Goal: Task Accomplishment & Management: Use online tool/utility

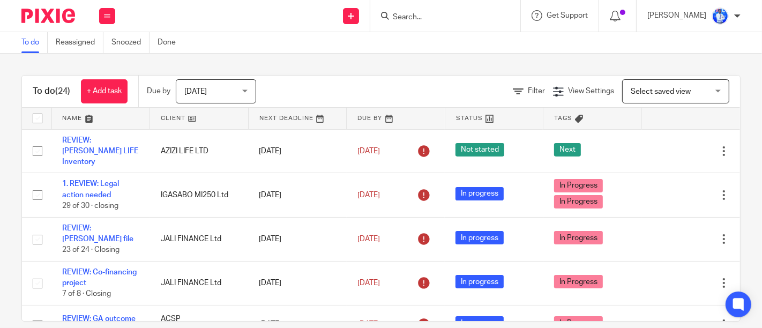
click at [245, 42] on div "To do Reassigned Snoozed Done" at bounding box center [381, 42] width 762 height 21
click at [237, 36] on div "To do Reassigned Snoozed Done" at bounding box center [381, 42] width 762 height 21
click at [236, 36] on div "To do Reassigned Snoozed Done" at bounding box center [381, 42] width 762 height 21
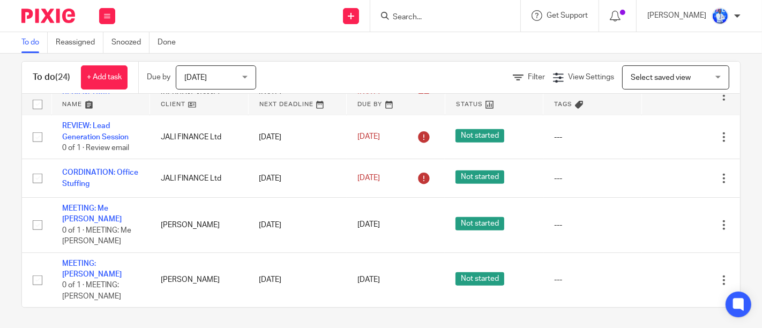
scroll to position [13, 0]
click at [104, 15] on icon at bounding box center [107, 16] width 6 height 6
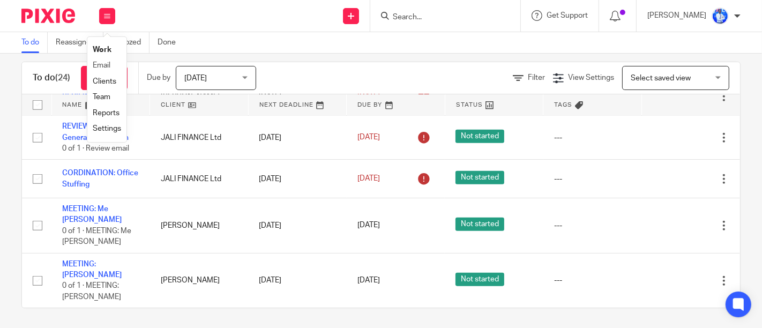
click at [102, 59] on li "Email" at bounding box center [107, 66] width 28 height 16
click at [102, 70] on li "Email" at bounding box center [107, 66] width 28 height 16
click at [101, 66] on link "Email" at bounding box center [102, 66] width 18 height 8
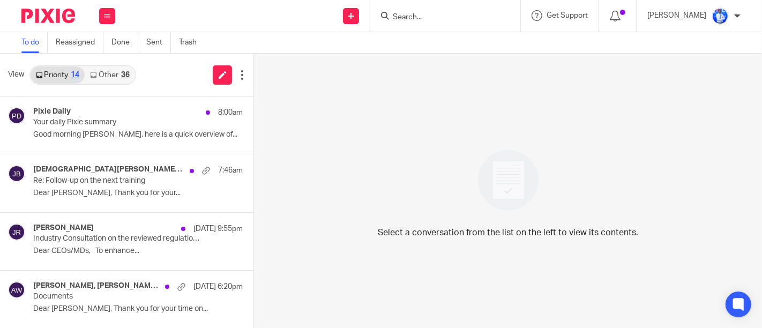
click at [101, 66] on link "Other 36" at bounding box center [110, 74] width 50 height 17
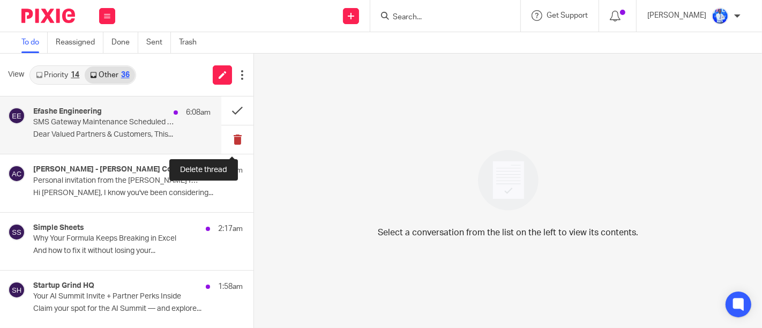
click at [226, 142] on button at bounding box center [237, 139] width 32 height 28
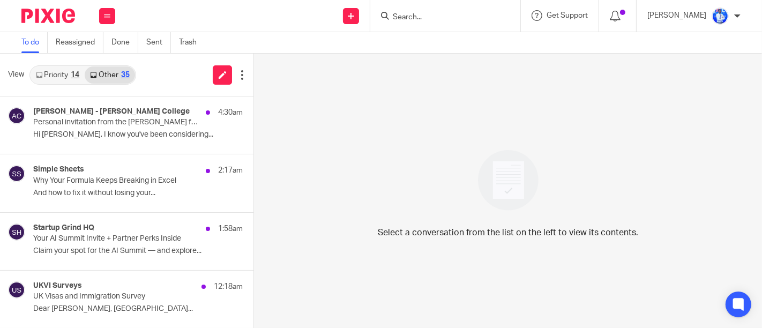
click at [274, 93] on div "Select a conversation from the list on the left to view its contents." at bounding box center [508, 191] width 508 height 274
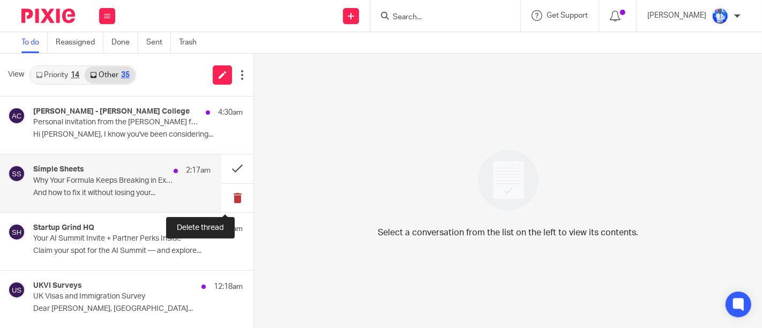
click at [224, 190] on button at bounding box center [237, 198] width 32 height 28
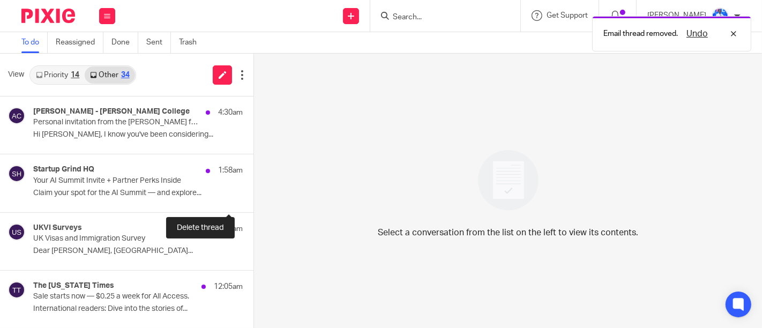
click at [254, 201] on button at bounding box center [258, 198] width 9 height 28
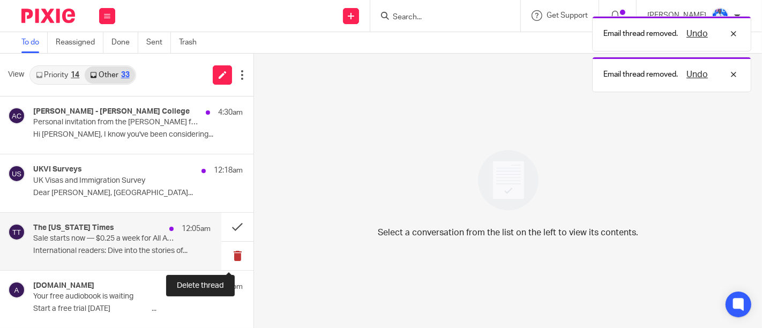
click at [222, 258] on button at bounding box center [237, 256] width 32 height 28
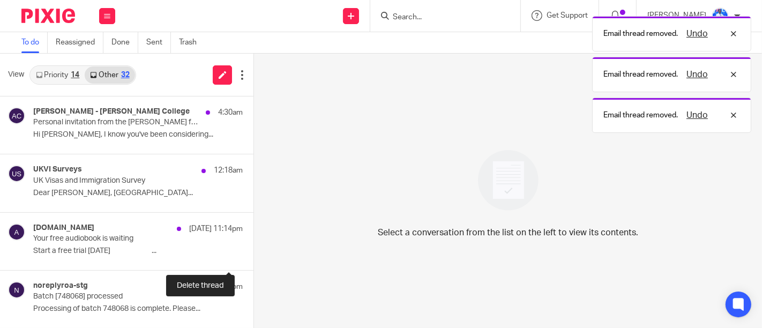
click at [254, 258] on button at bounding box center [258, 256] width 9 height 28
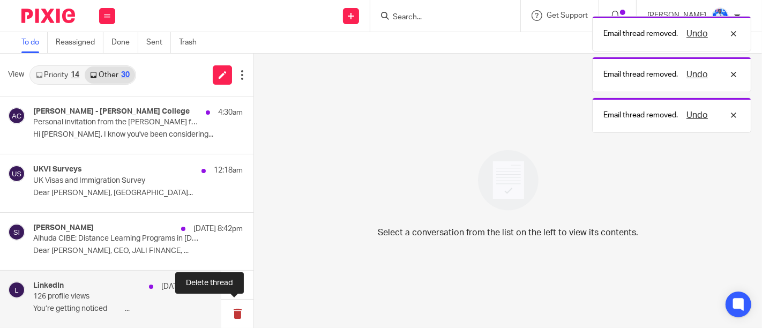
click at [231, 311] on button at bounding box center [237, 314] width 32 height 28
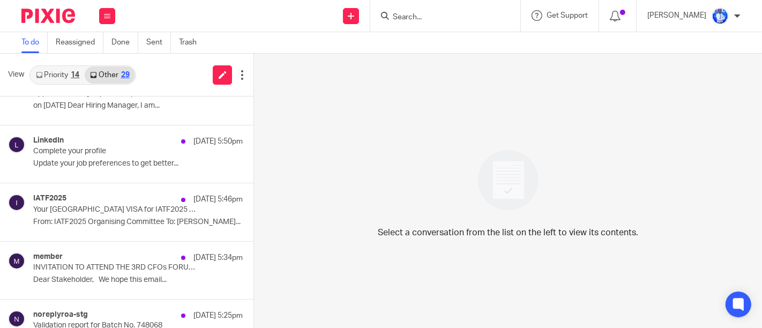
scroll to position [785, 0]
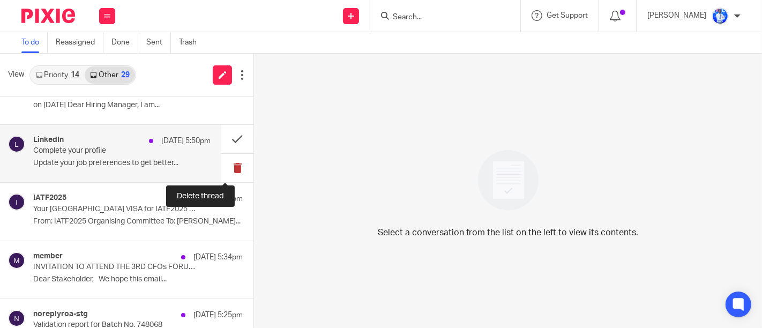
click at [222, 163] on button at bounding box center [237, 168] width 32 height 28
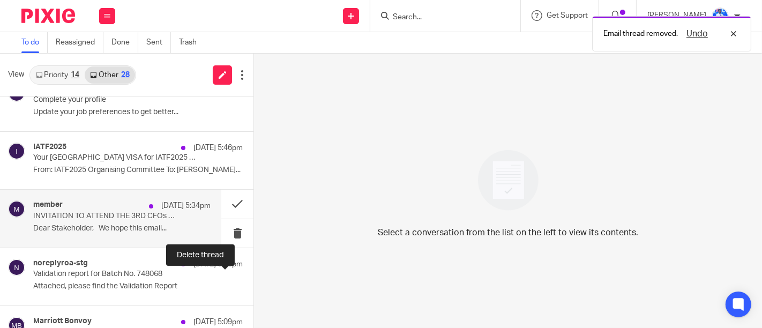
scroll to position [780, 0]
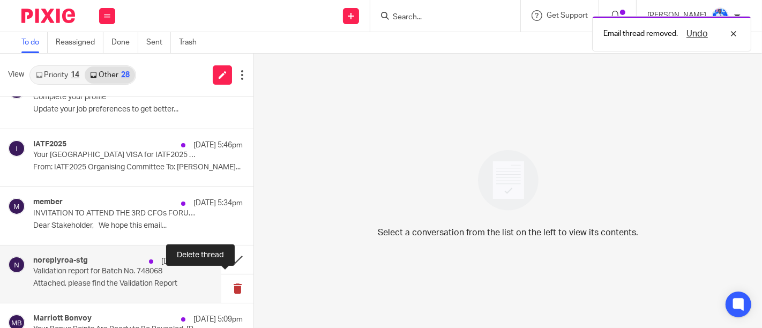
click at [230, 284] on button at bounding box center [237, 288] width 32 height 28
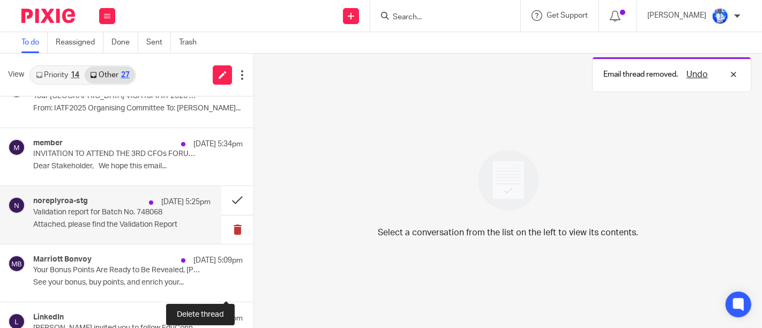
scroll to position [782, 0]
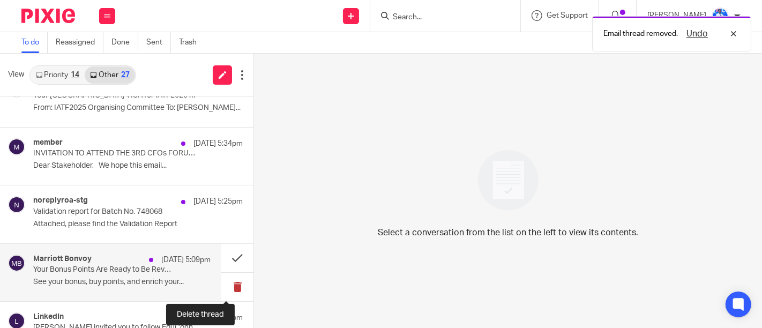
click at [225, 285] on button at bounding box center [237, 287] width 32 height 28
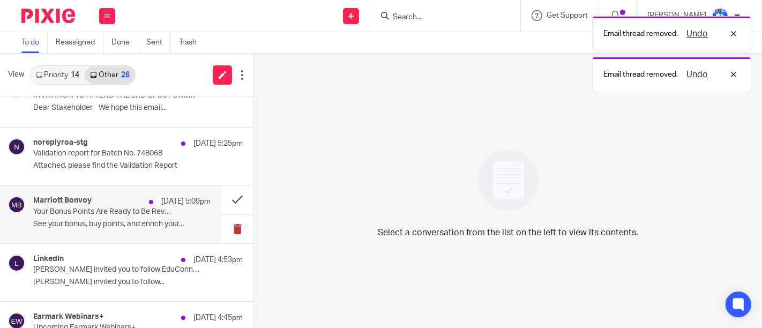
scroll to position [724, 0]
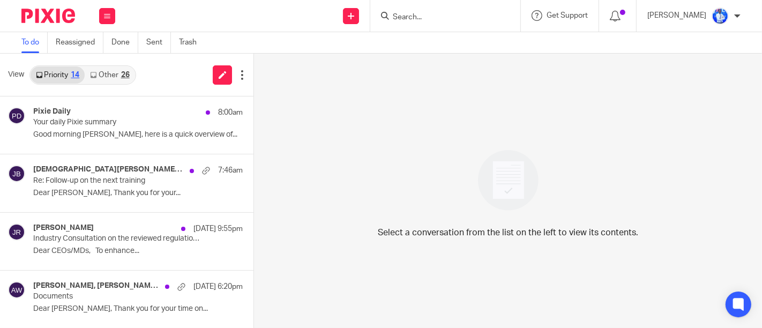
click at [111, 73] on link "Other 26" at bounding box center [110, 74] width 50 height 17
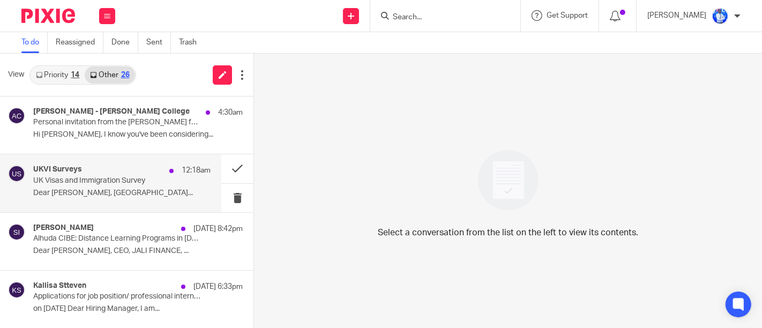
click at [142, 173] on div "UKVI Surveys 12:18am" at bounding box center [121, 170] width 177 height 11
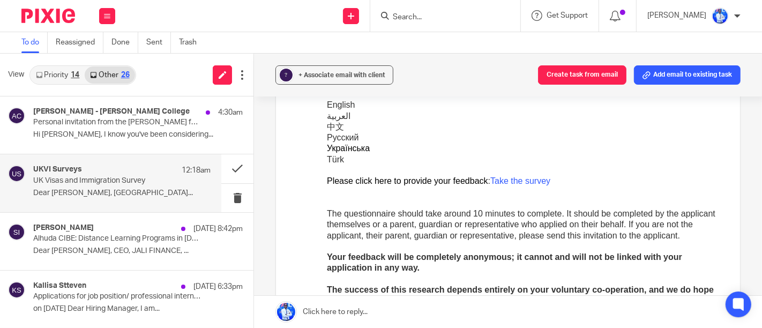
scroll to position [260, 0]
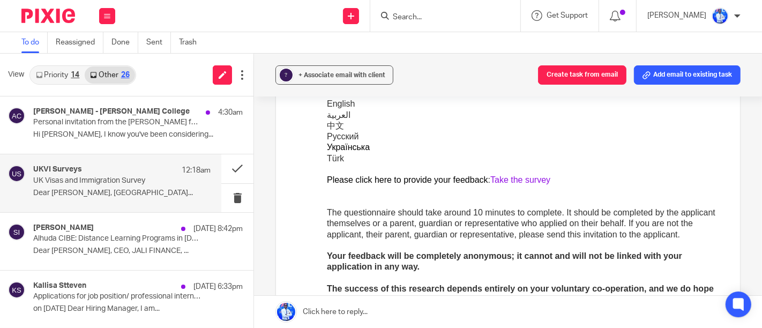
click at [515, 179] on link "Take the survey" at bounding box center [520, 180] width 60 height 9
click at [227, 202] on button at bounding box center [237, 198] width 32 height 28
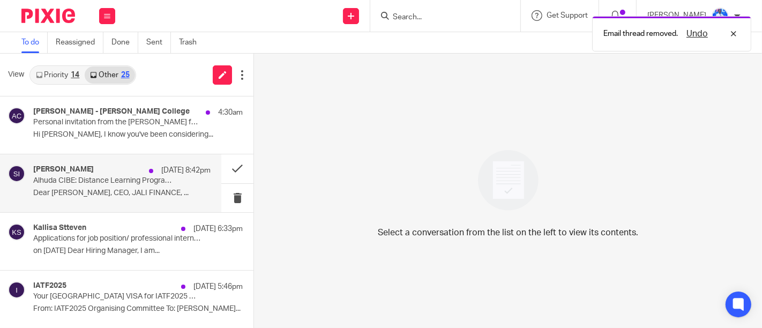
click at [165, 191] on p "Dear Felix Nkundimana, CEO, JALI FINANCE, ..." at bounding box center [121, 193] width 177 height 9
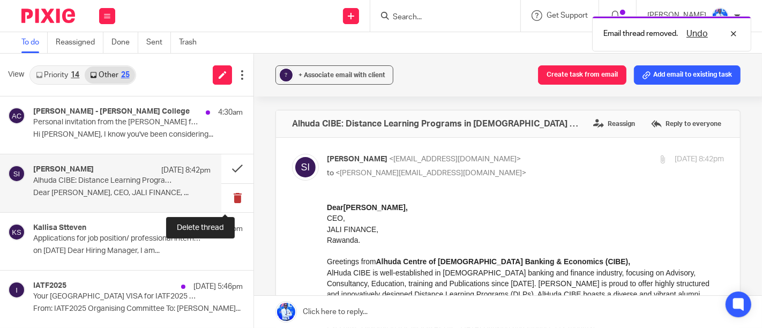
scroll to position [0, 0]
click at [228, 198] on button at bounding box center [237, 198] width 32 height 28
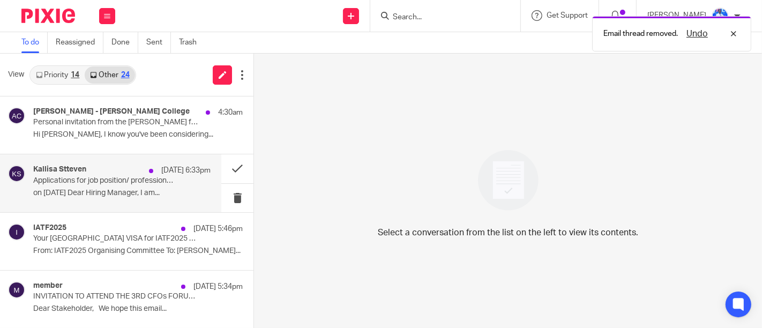
click at [174, 197] on p "on 20 august 2025 Dear Hiring Manager, I am..." at bounding box center [121, 193] width 177 height 9
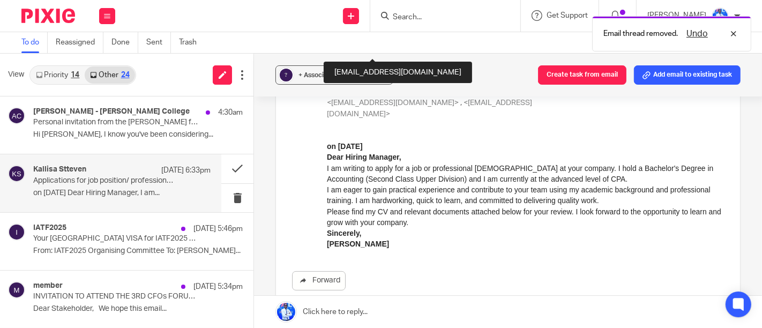
scroll to position [157, 0]
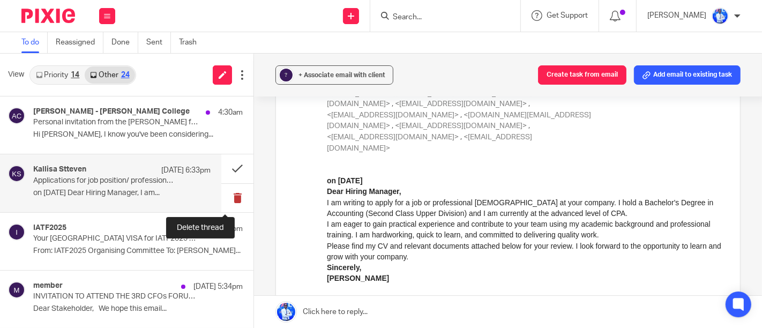
click at [226, 196] on button at bounding box center [237, 198] width 32 height 28
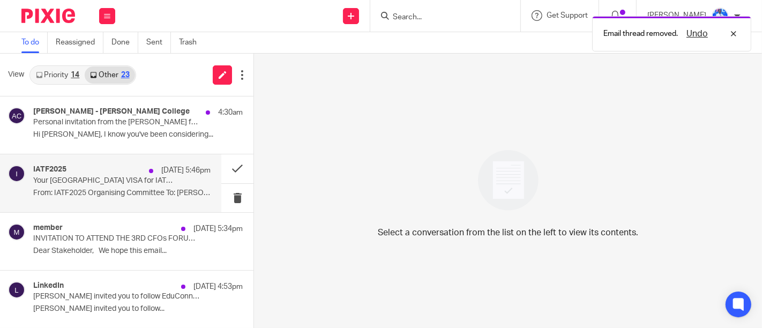
click at [172, 186] on div "IATF2025 20 Aug 5:46pm Your Algeria VISA for IATF2025 Has Been Pre-Approved Fro…" at bounding box center [121, 183] width 177 height 36
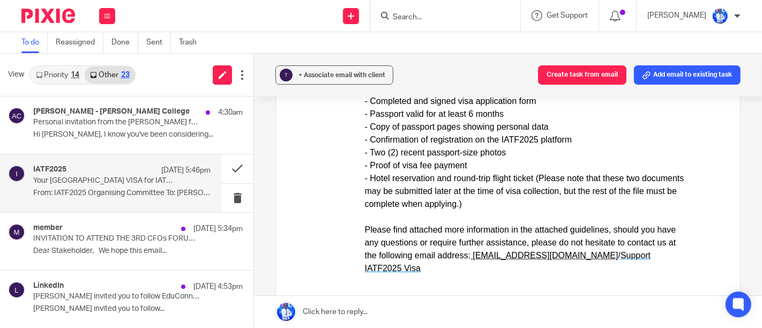
scroll to position [406, 0]
click at [612, 148] on p "Dear JEAN FELIX NKUNDIMANA, We are pleased to inform you that the Government of…" at bounding box center [526, 178] width 322 height 425
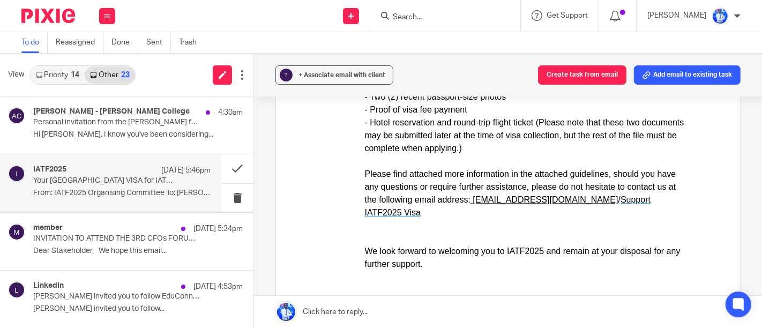
scroll to position [461, 0]
click at [296, 150] on div "Forward" at bounding box center [508, 61] width 432 height 640
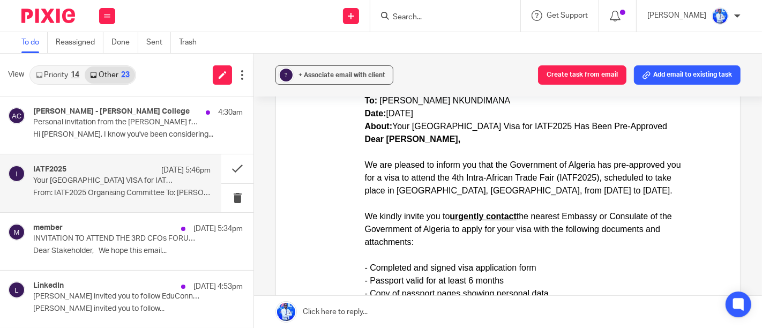
scroll to position [233, 0]
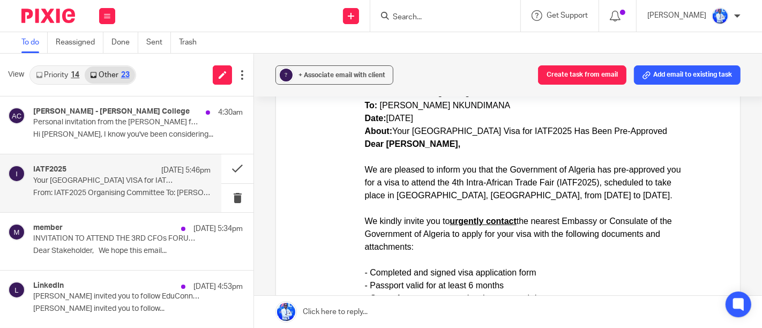
click at [292, 138] on div "Forward" at bounding box center [508, 289] width 432 height 640
click at [225, 196] on button at bounding box center [237, 198] width 32 height 28
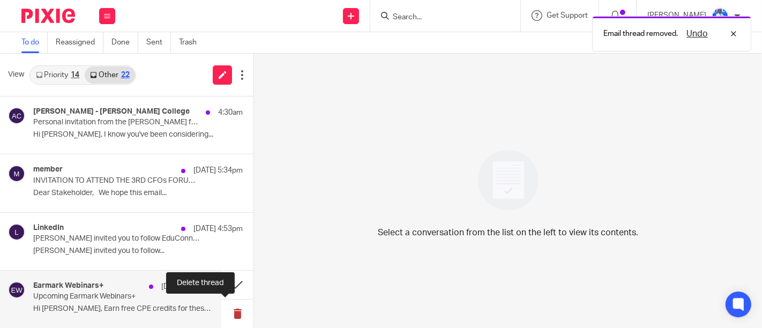
click at [228, 314] on button at bounding box center [237, 314] width 32 height 28
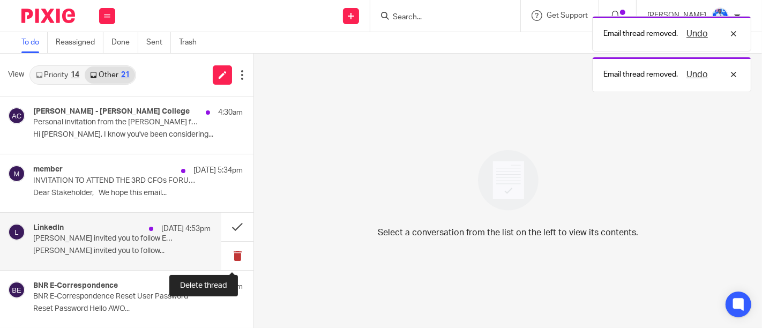
click at [228, 251] on button at bounding box center [237, 256] width 32 height 28
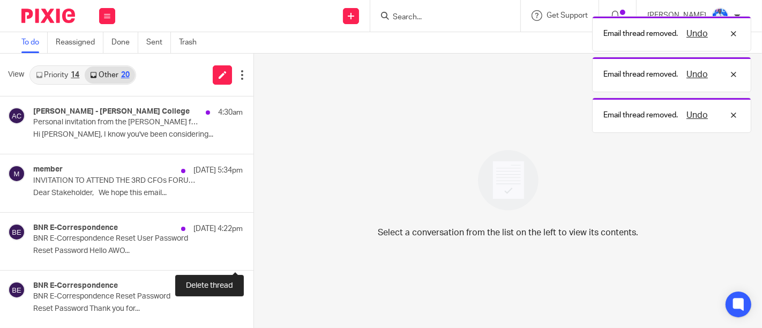
click at [254, 251] on button at bounding box center [258, 256] width 9 height 28
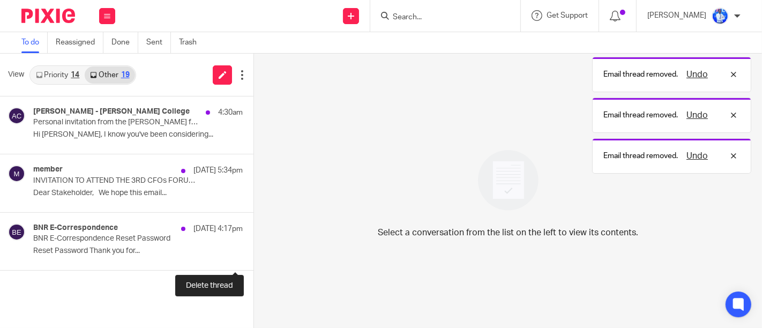
click at [254, 251] on button at bounding box center [258, 256] width 9 height 28
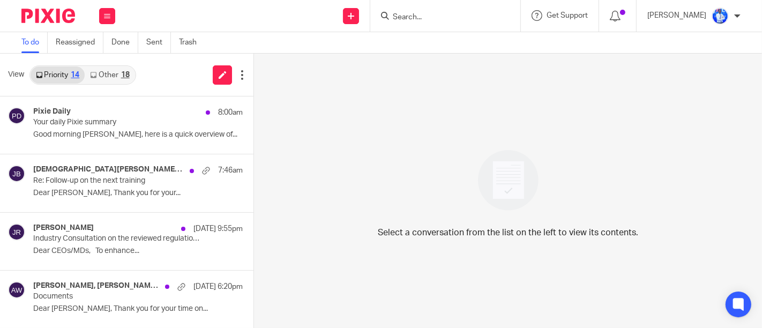
click at [106, 70] on link "Other 18" at bounding box center [110, 74] width 50 height 17
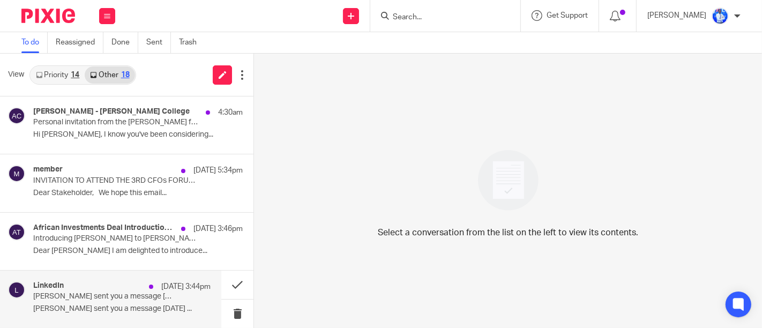
click at [193, 310] on p "Muhammad Ansar sent you a message 3 days ago ..." at bounding box center [121, 308] width 177 height 9
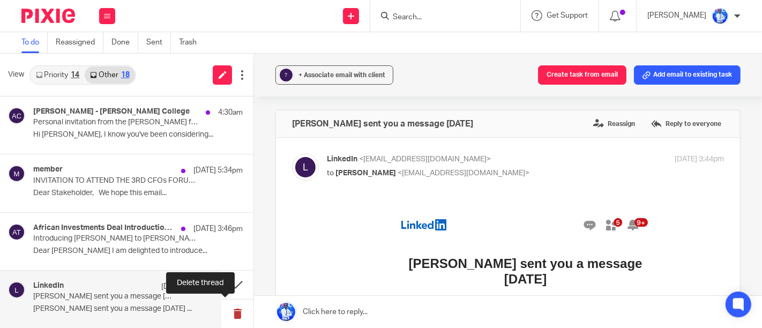
click at [232, 315] on button at bounding box center [237, 314] width 32 height 28
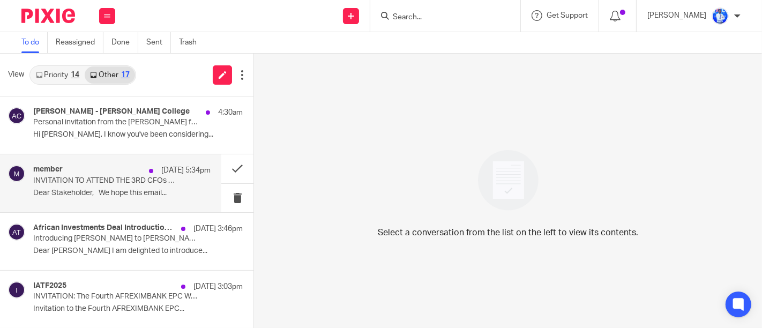
click at [190, 164] on div "member 20 Aug 5:34pm INVITATION TO ATTEND THE 3RD CFOs FORUM TO BE CONVENED IN …" at bounding box center [110, 182] width 221 height 57
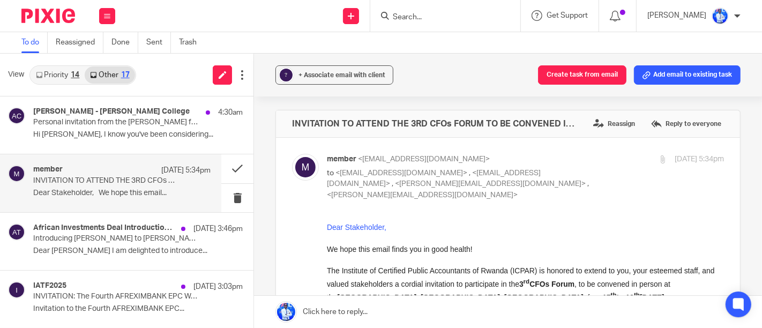
click at [264, 34] on div "To do Reassigned Done Sent Trash" at bounding box center [381, 42] width 762 height 21
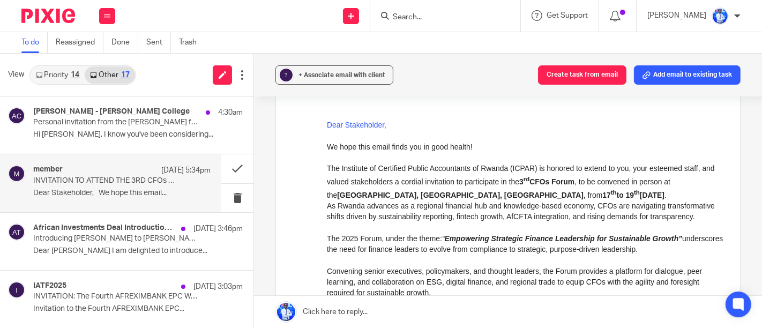
scroll to position [102, 0]
click at [238, 194] on button at bounding box center [237, 198] width 32 height 28
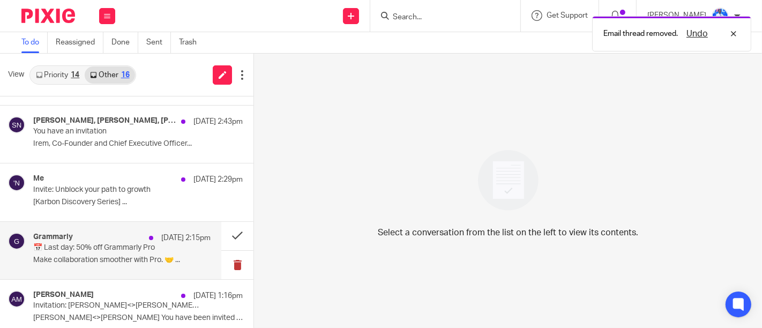
scroll to position [282, 0]
click at [228, 265] on button at bounding box center [237, 264] width 32 height 28
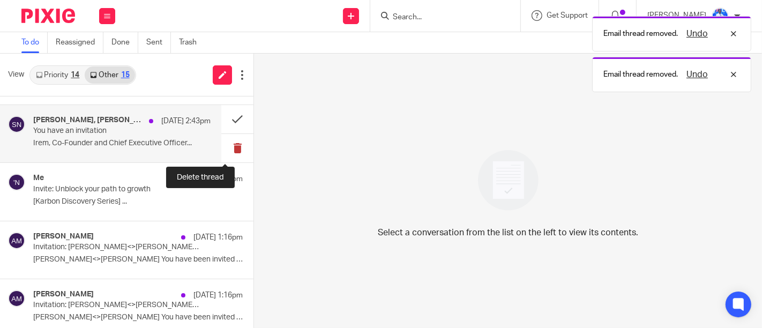
click at [229, 148] on button at bounding box center [237, 148] width 32 height 28
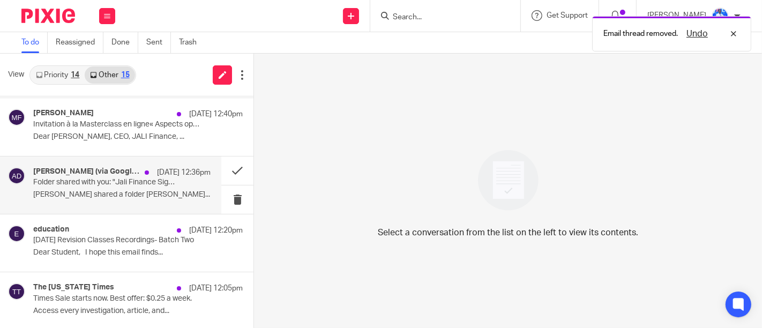
scroll to position [463, 0]
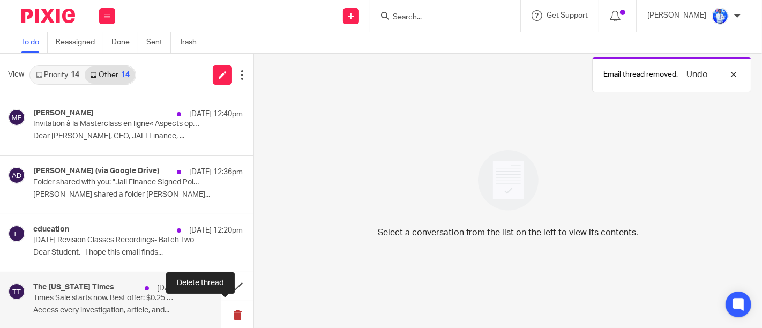
click at [221, 314] on button at bounding box center [237, 315] width 32 height 28
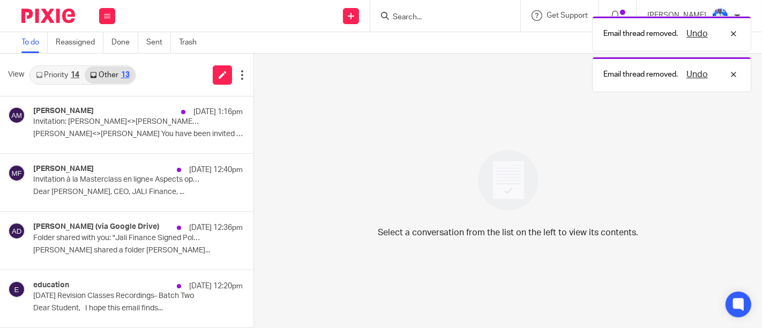
scroll to position [405, 0]
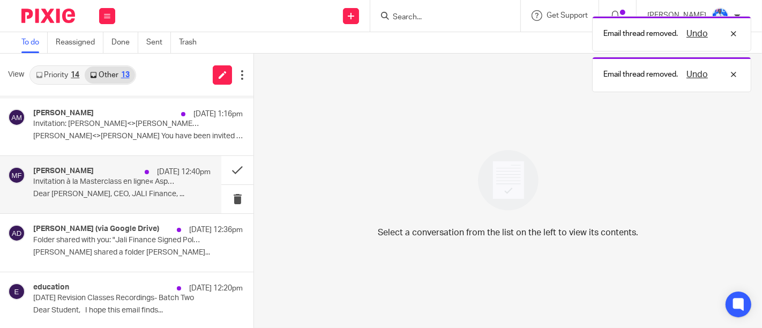
click at [140, 182] on p "Invitation à la Masterclass en ligne« Aspects opérationnels et pratiques du Tak…" at bounding box center [104, 181] width 142 height 9
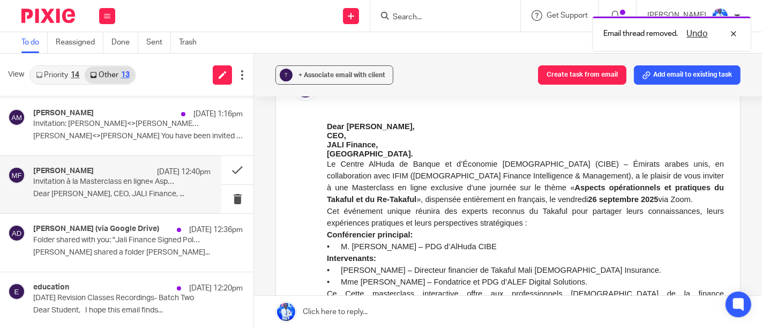
scroll to position [241, 0]
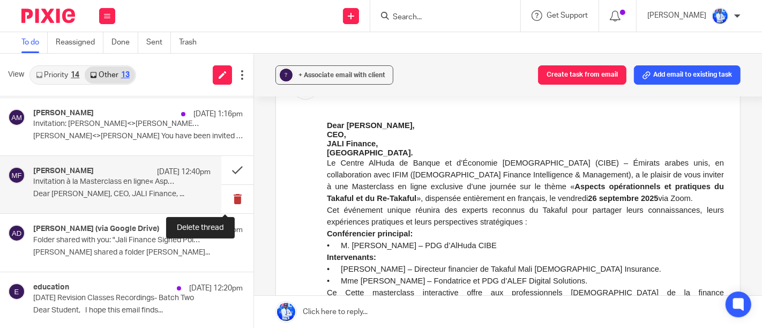
click at [228, 199] on button at bounding box center [237, 199] width 32 height 28
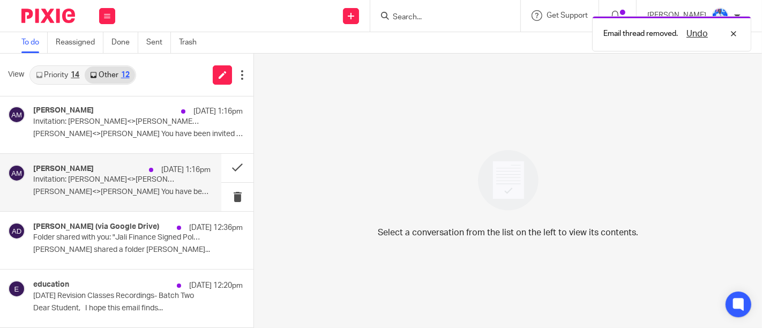
scroll to position [347, 0]
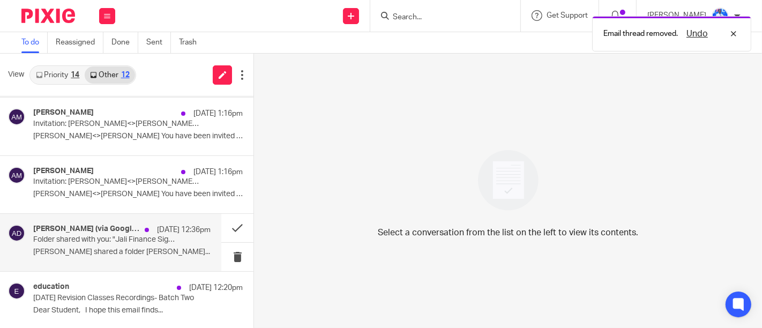
click at [132, 235] on p "Folder shared with you: "Jali Finance Signed Policies"" at bounding box center [104, 239] width 142 height 9
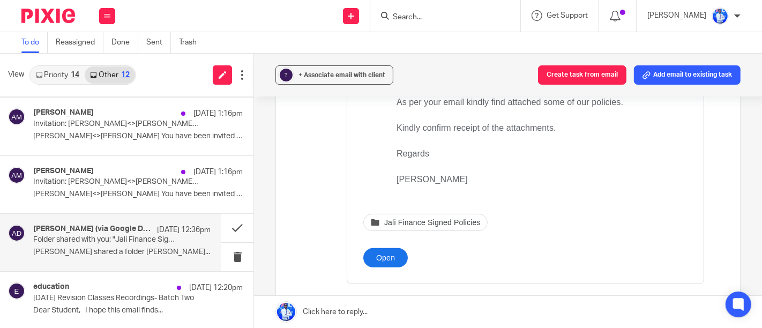
scroll to position [0, 0]
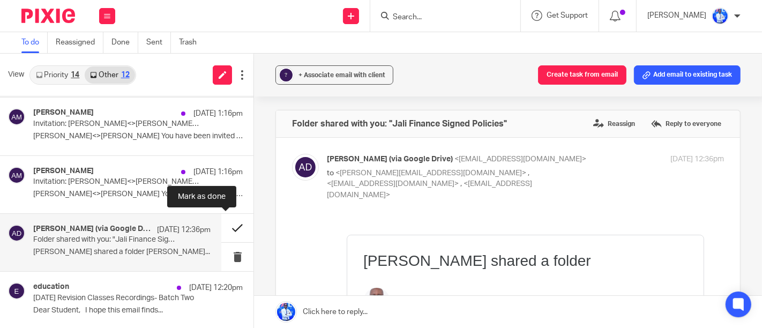
click at [229, 222] on button at bounding box center [237, 228] width 32 height 28
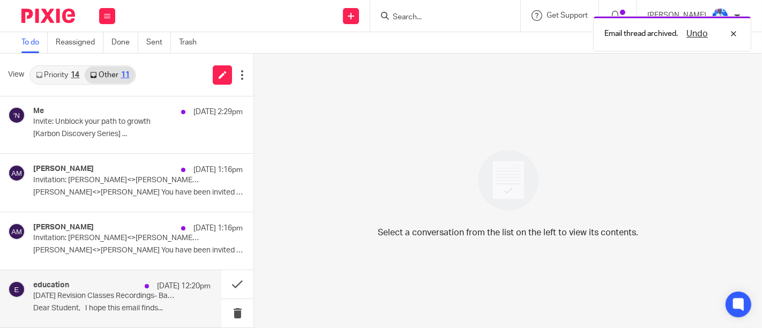
scroll to position [289, 0]
click at [157, 289] on p "20 Aug 12:20pm" at bounding box center [184, 287] width 54 height 11
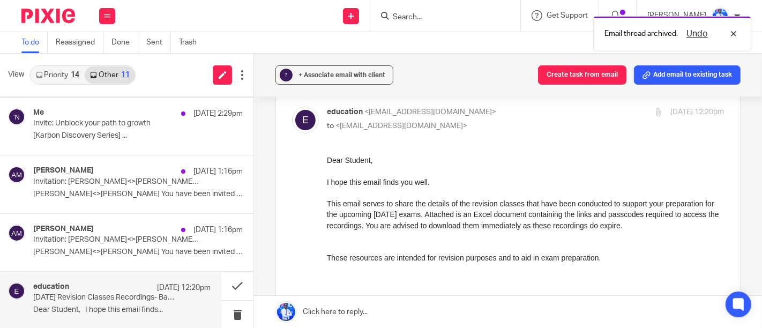
scroll to position [50, 0]
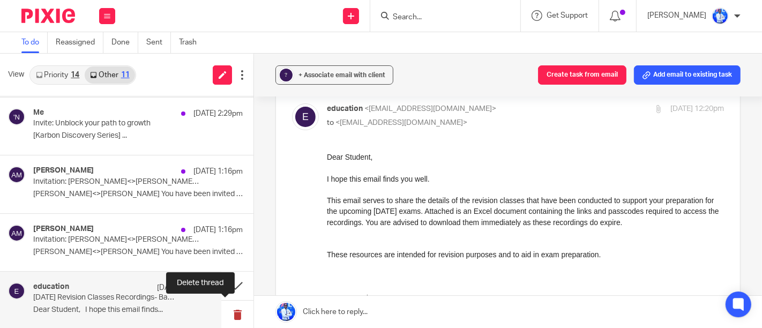
click at [227, 311] on button at bounding box center [237, 315] width 32 height 28
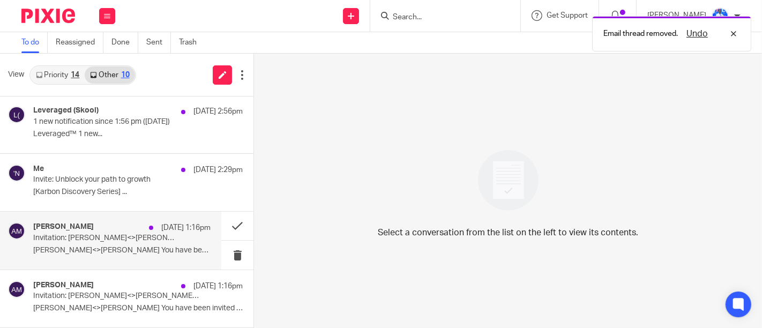
scroll to position [231, 0]
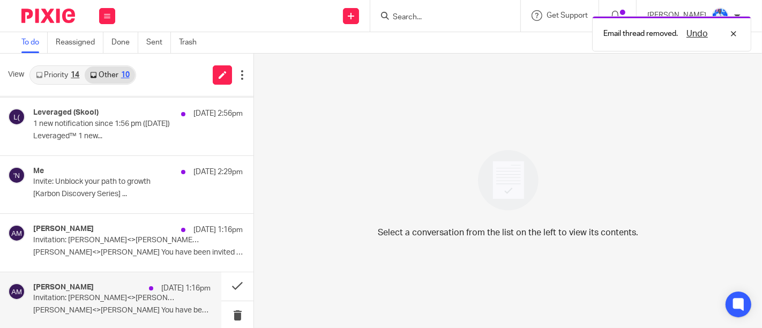
click at [145, 294] on p "Invitation: Amon<>Felix @ Wed Aug 27, 2025 1pm - 2:30pm (CAT) (jalipartners@gma…" at bounding box center [104, 298] width 142 height 9
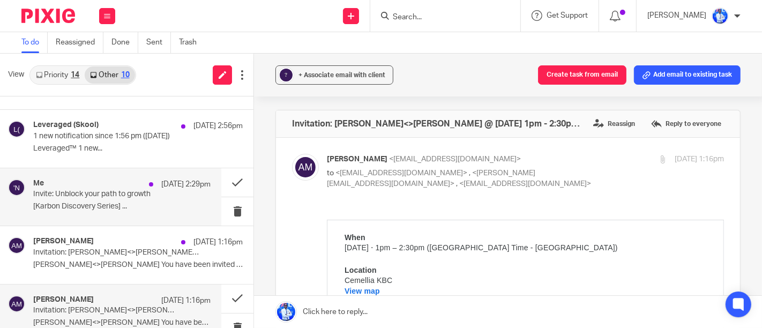
scroll to position [218, 0]
click at [119, 184] on div "Me 20 Aug 2:29pm" at bounding box center [121, 185] width 177 height 11
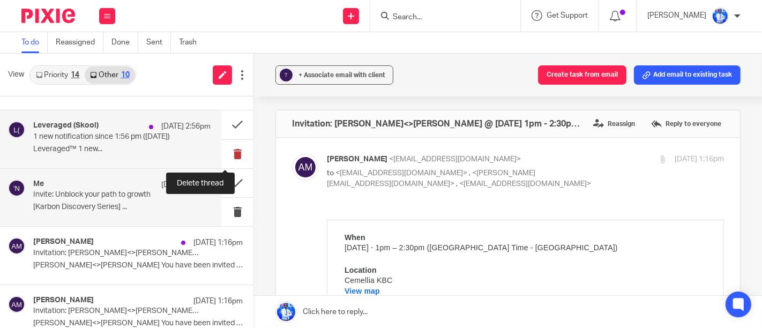
click at [221, 151] on button at bounding box center [237, 154] width 32 height 28
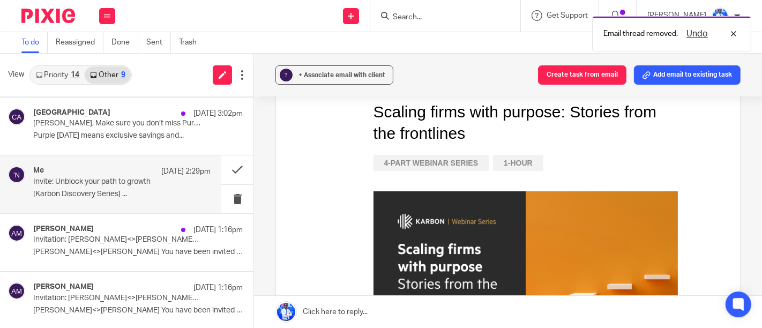
scroll to position [164, 0]
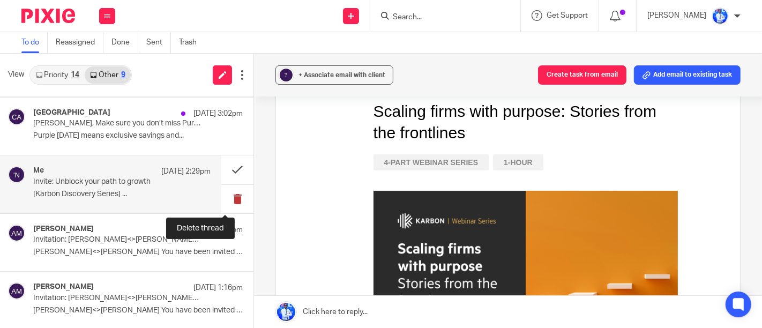
click at [227, 195] on button at bounding box center [237, 199] width 32 height 28
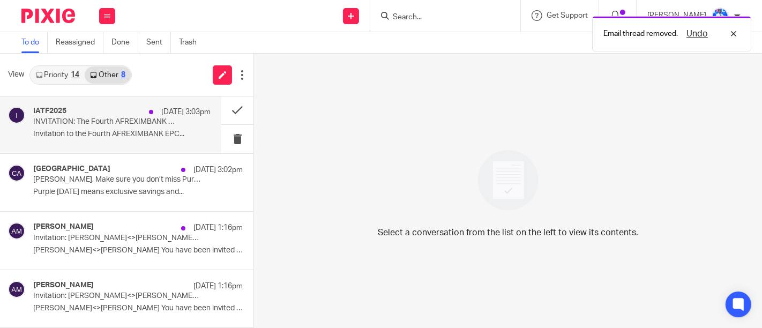
scroll to position [116, 0]
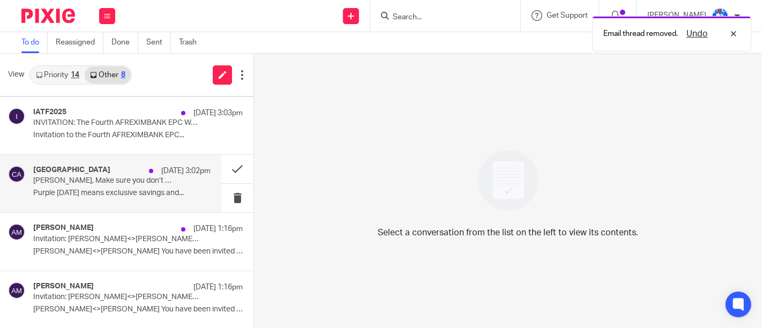
click at [150, 182] on p "Felix, Make sure you don’t miss Purple Friday!" at bounding box center [104, 180] width 142 height 9
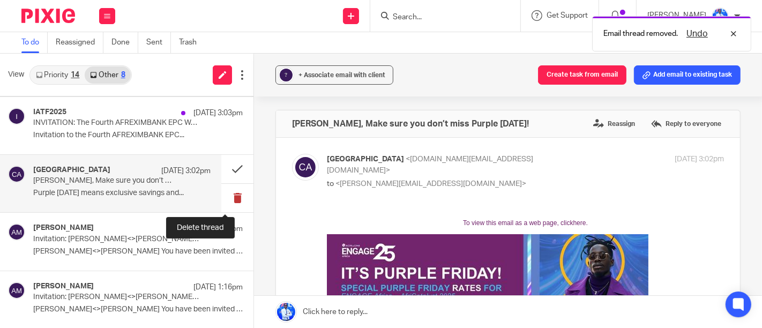
scroll to position [0, 0]
click at [222, 200] on button at bounding box center [237, 198] width 32 height 28
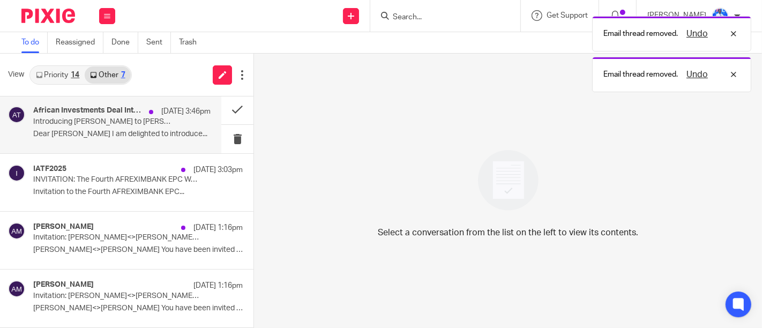
scroll to position [58, 0]
click at [136, 133] on p "Dear Eric Wanyama I am delighted to introduce..." at bounding box center [121, 135] width 177 height 9
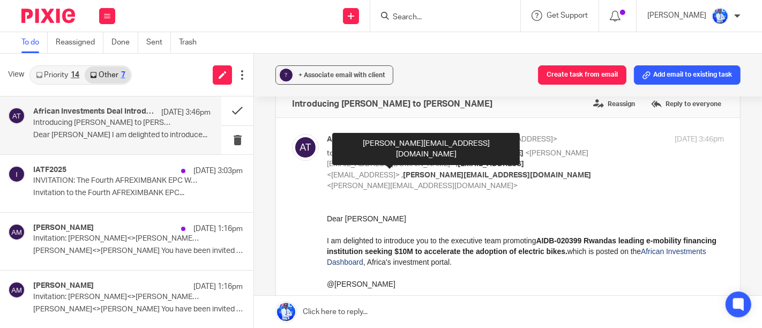
scroll to position [0, 0]
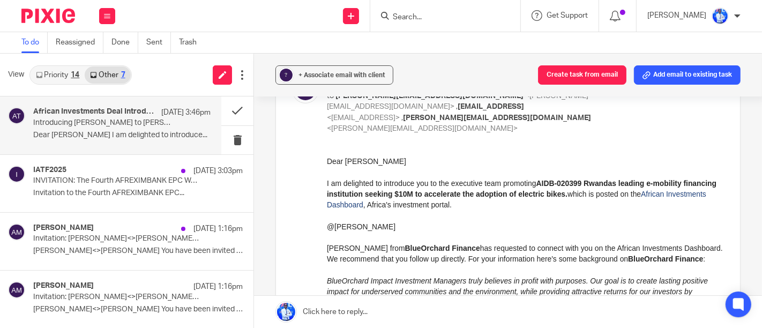
scroll to position [81, 0]
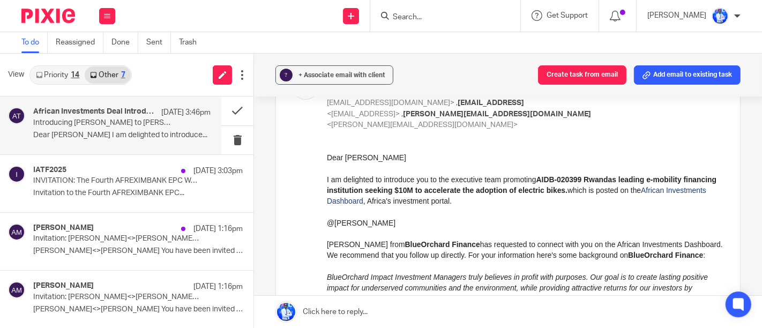
drag, startPoint x: 649, startPoint y: 338, endPoint x: 527, endPoint y: 185, distance: 195.2
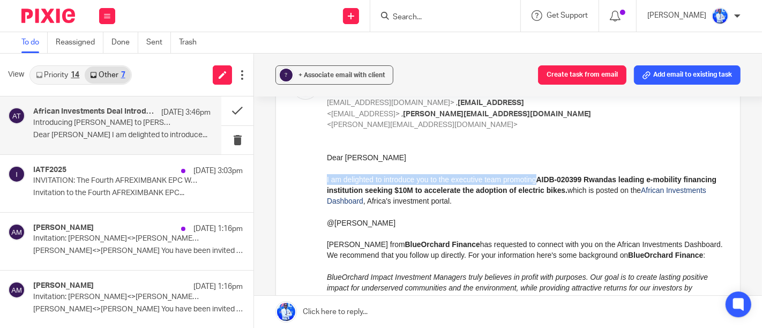
drag, startPoint x: 540, startPoint y: 184, endPoint x: 324, endPoint y: 177, distance: 216.7
click html "Dear Eric Wanyama I am delighted to introduce you to the executive team promoti…"
copy div "I am delighted to introduce you to the executive team promoting"
click at [228, 112] on button at bounding box center [237, 110] width 32 height 28
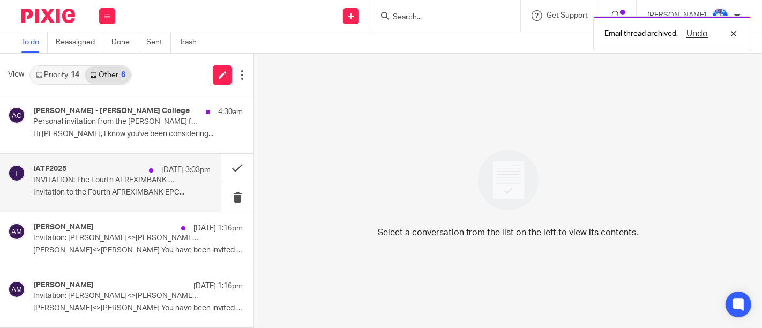
scroll to position [0, 0]
click at [168, 172] on p "20 Aug 3:03pm" at bounding box center [185, 170] width 49 height 11
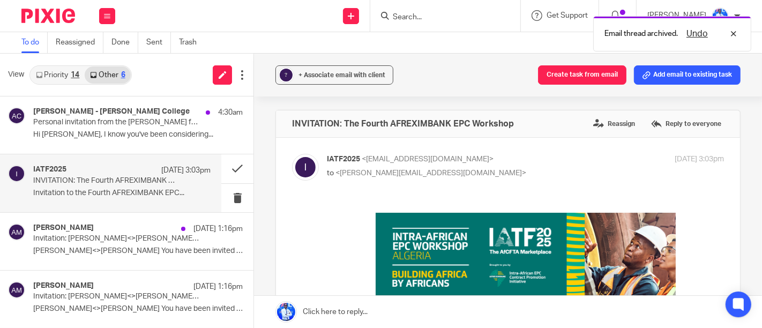
click at [549, 286] on img at bounding box center [525, 297] width 300 height 170
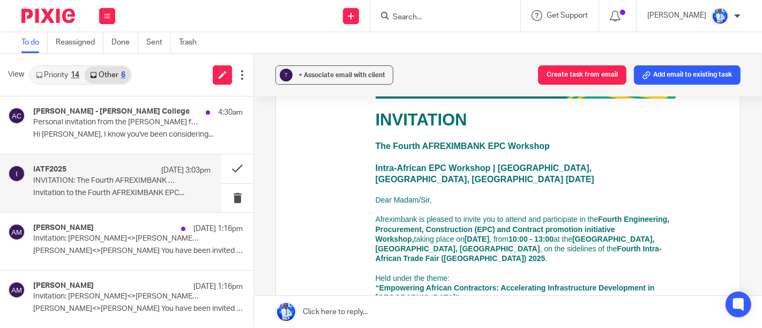
scroll to position [285, 0]
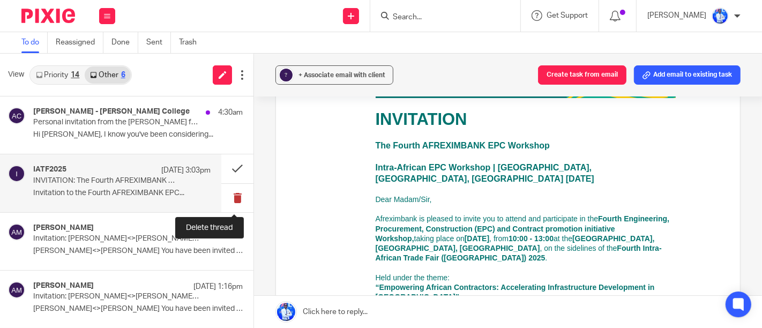
click at [240, 197] on button at bounding box center [237, 198] width 32 height 28
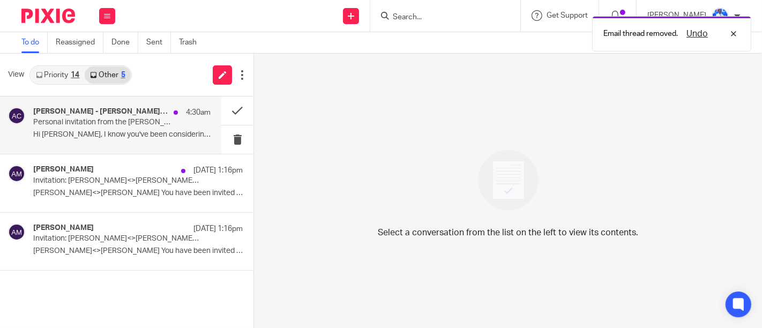
click at [172, 131] on p "Hi Felix, I know you've been considering..." at bounding box center [121, 134] width 177 height 9
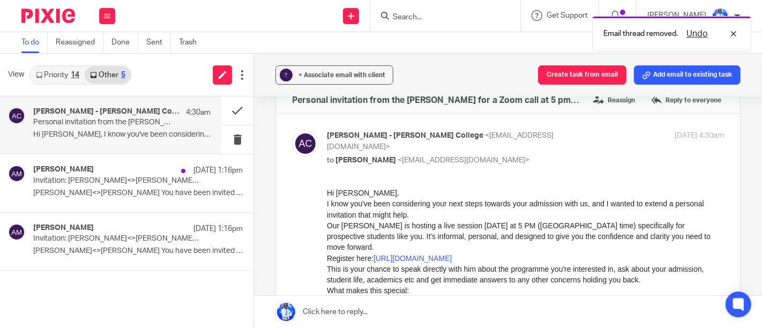
scroll to position [24, 0]
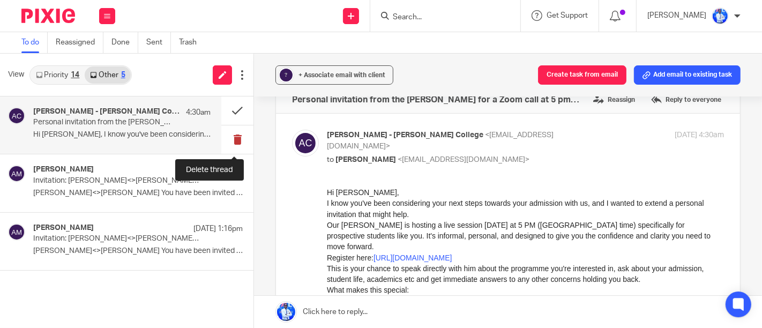
click at [229, 136] on button at bounding box center [237, 139] width 32 height 28
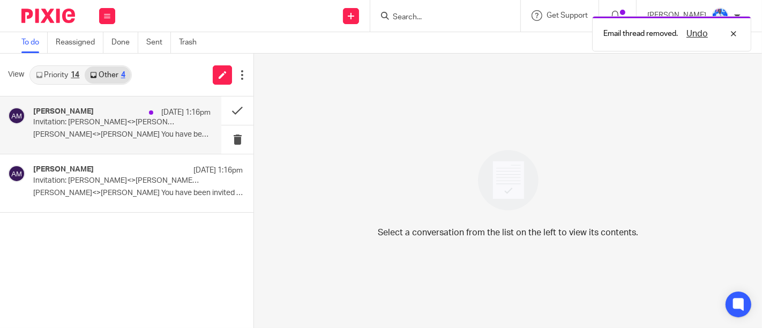
click at [161, 137] on p "[PERSON_NAME]<>[PERSON_NAME] You have been invited by [PERSON_NAME]..." at bounding box center [121, 134] width 177 height 9
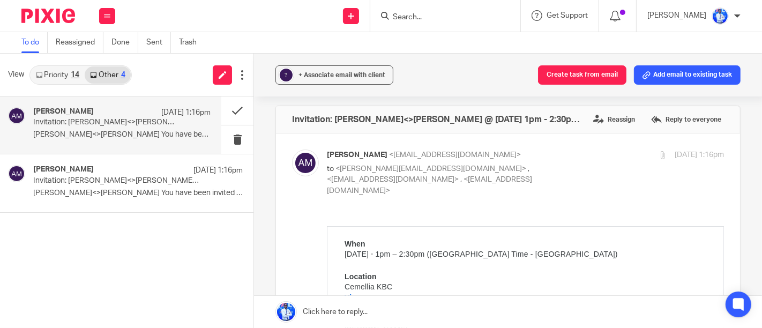
scroll to position [0, 0]
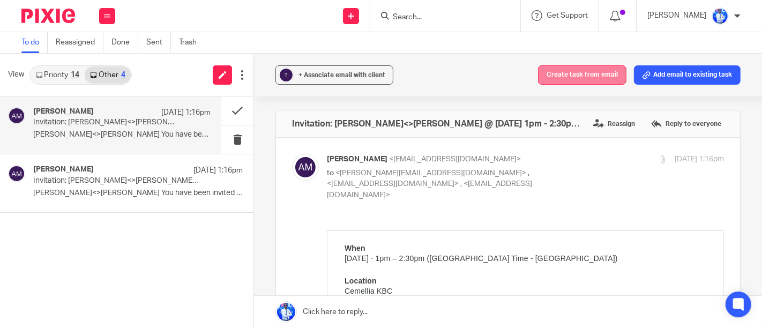
click at [572, 74] on button "Create task from email" at bounding box center [582, 74] width 88 height 19
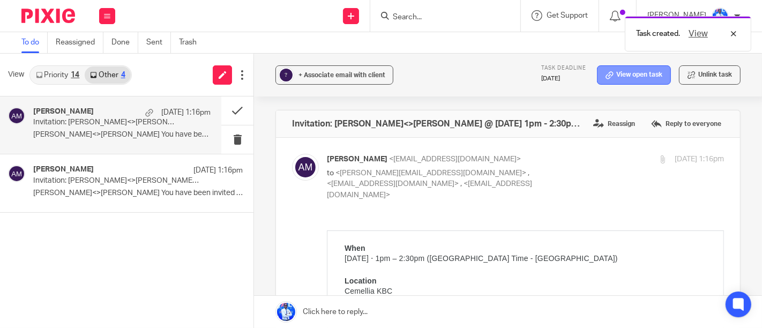
click at [617, 74] on link "View open task" at bounding box center [634, 74] width 74 height 19
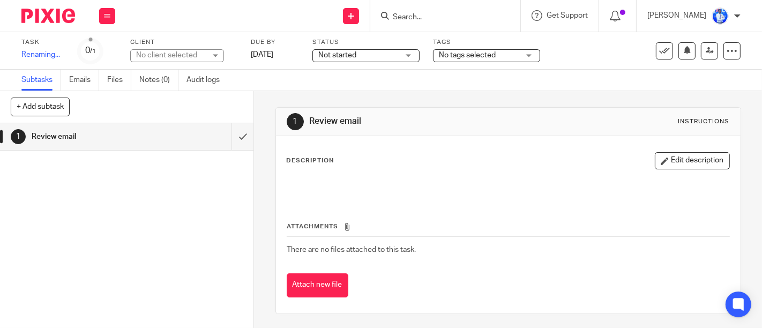
click at [267, 57] on div "Task MEETING: [PERSON_NAME] Save Renaming... 0 /1 Client No client selected No …" at bounding box center [320, 51] width 599 height 26
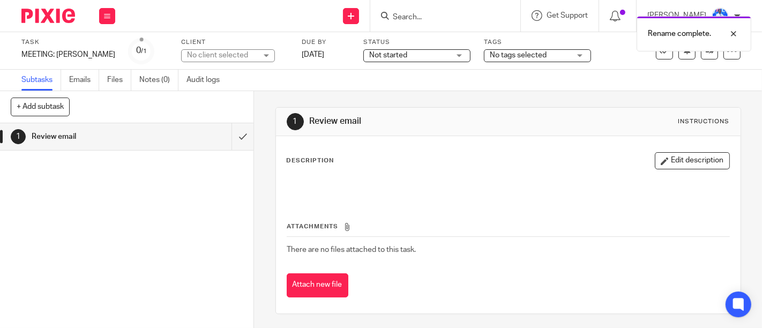
click at [218, 57] on div "No client selected" at bounding box center [222, 55] width 70 height 11
type input "j"
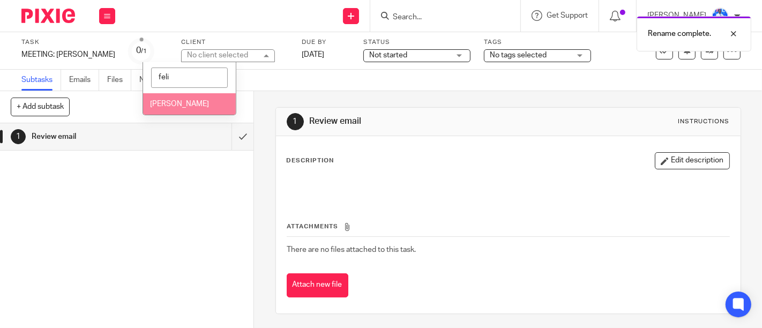
type input "feli"
click at [208, 100] on span "[PERSON_NAME]" at bounding box center [179, 104] width 59 height 8
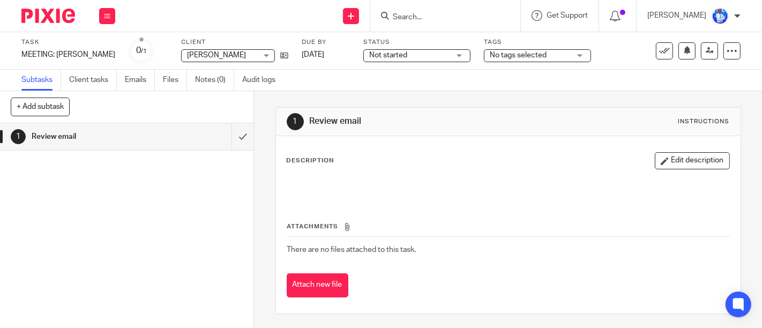
click at [302, 50] on link "[DATE]" at bounding box center [326, 54] width 48 height 11
click at [104, 10] on button at bounding box center [107, 16] width 16 height 16
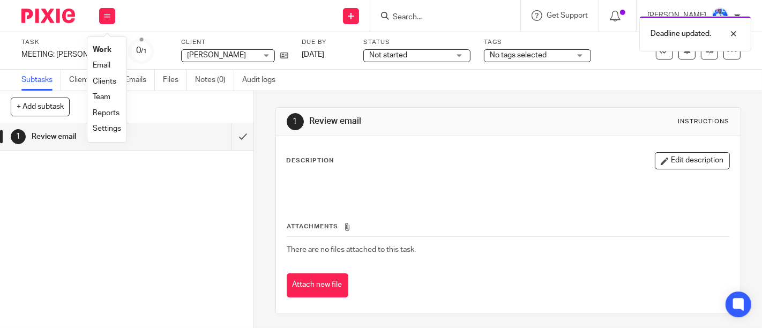
click at [106, 66] on link "Email" at bounding box center [102, 66] width 18 height 8
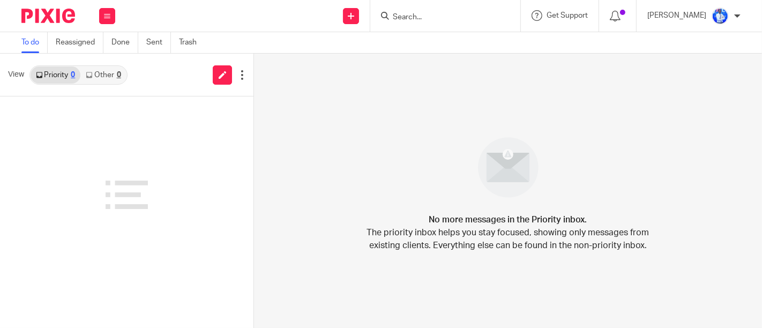
click at [108, 72] on link "Other 0" at bounding box center [103, 74] width 46 height 17
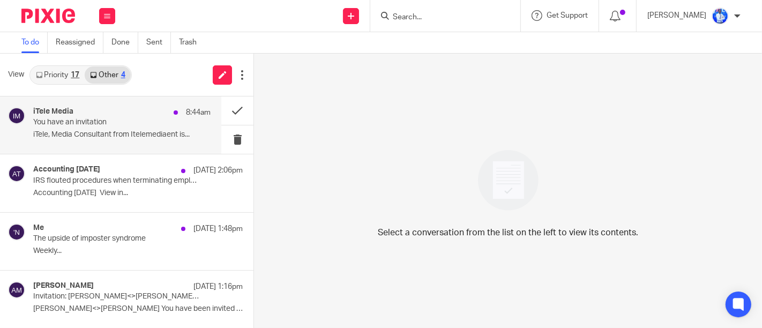
click at [157, 126] on p "You have an invitation" at bounding box center [104, 122] width 142 height 9
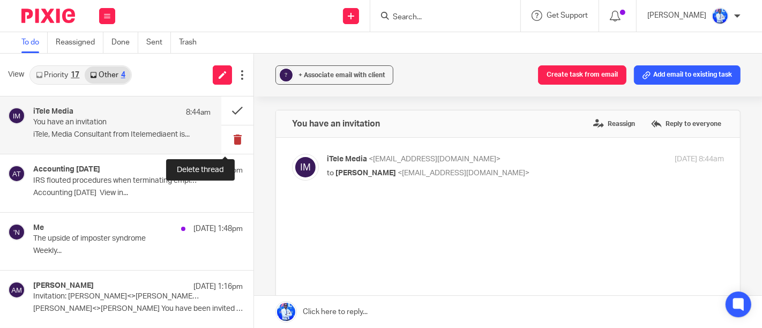
click at [225, 137] on button at bounding box center [237, 139] width 32 height 28
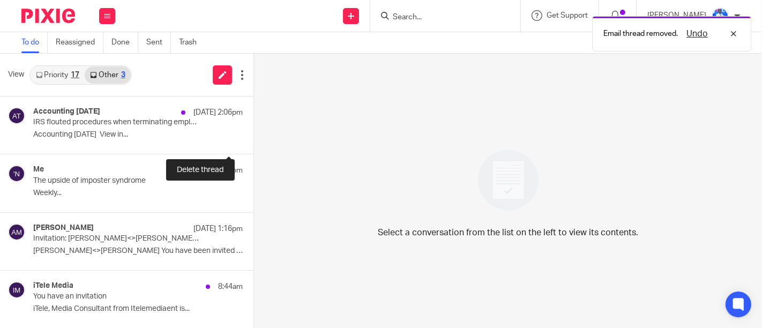
click at [254, 137] on button at bounding box center [258, 139] width 9 height 28
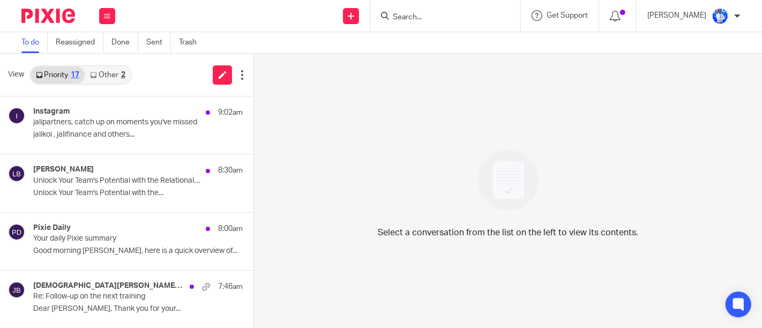
click at [103, 76] on link "Other 2" at bounding box center [108, 74] width 46 height 17
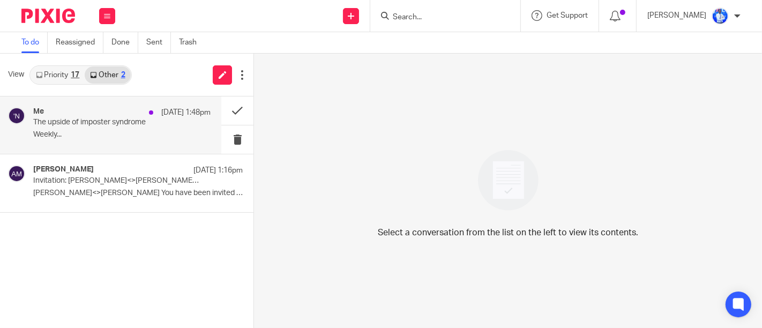
click at [112, 124] on p "The upside of imposter syndrome" at bounding box center [104, 122] width 142 height 9
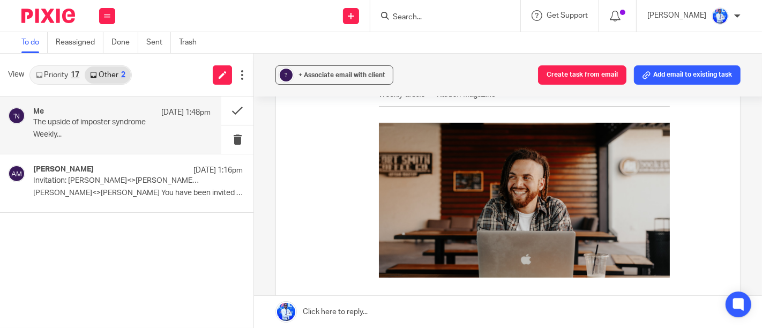
scroll to position [152, 0]
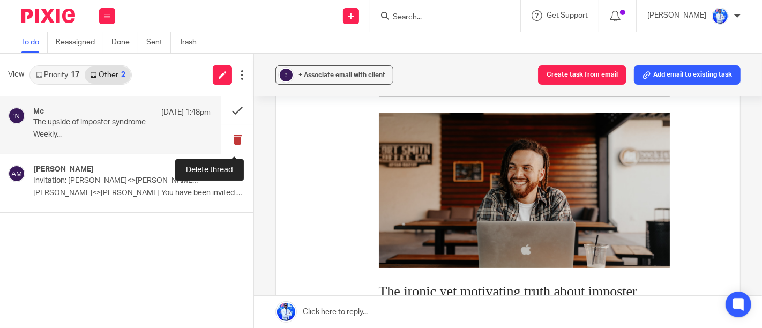
click at [234, 134] on button at bounding box center [237, 139] width 32 height 28
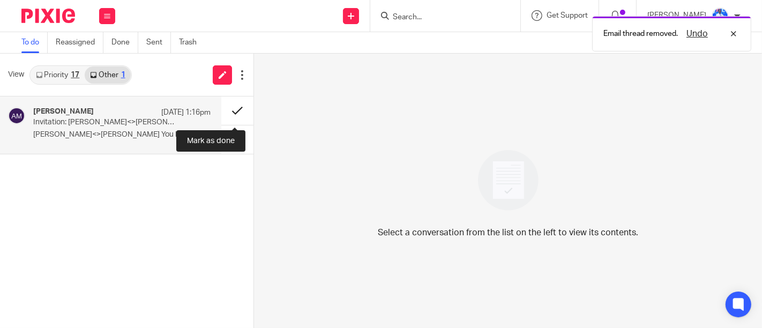
click at [234, 118] on button at bounding box center [237, 110] width 32 height 28
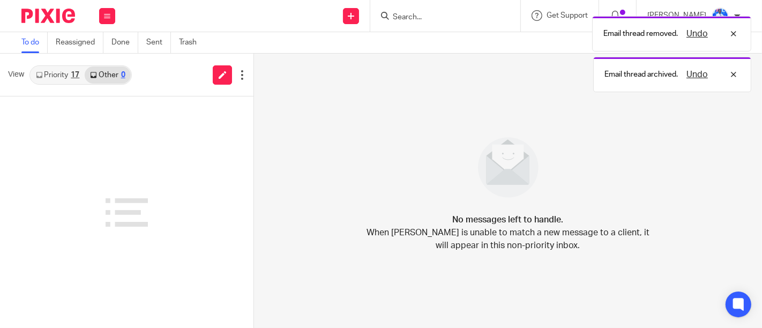
click at [70, 81] on link "Priority 17" at bounding box center [58, 74] width 54 height 17
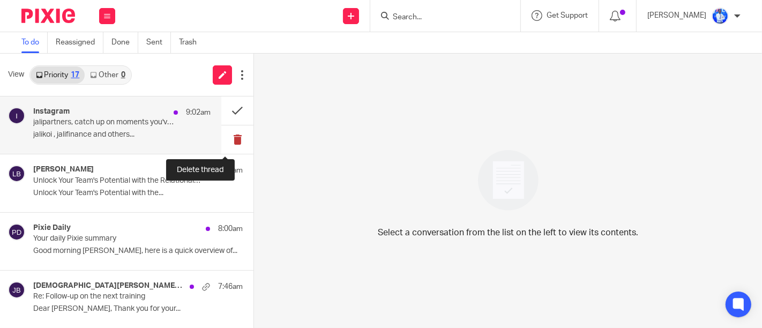
click at [233, 143] on button at bounding box center [237, 139] width 32 height 28
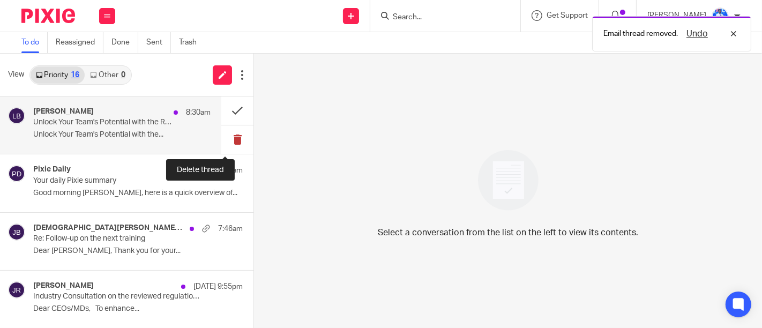
click at [228, 141] on button at bounding box center [237, 139] width 32 height 28
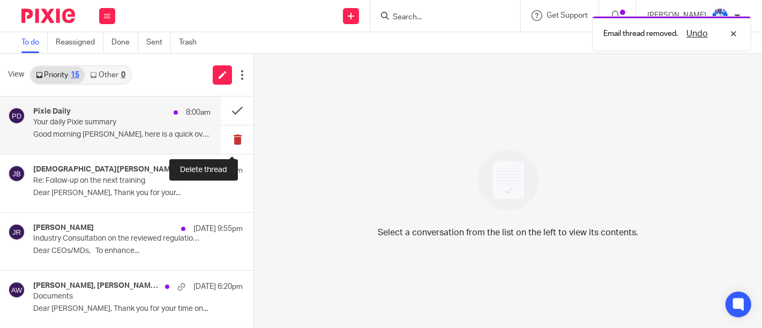
click at [222, 140] on button at bounding box center [237, 139] width 32 height 28
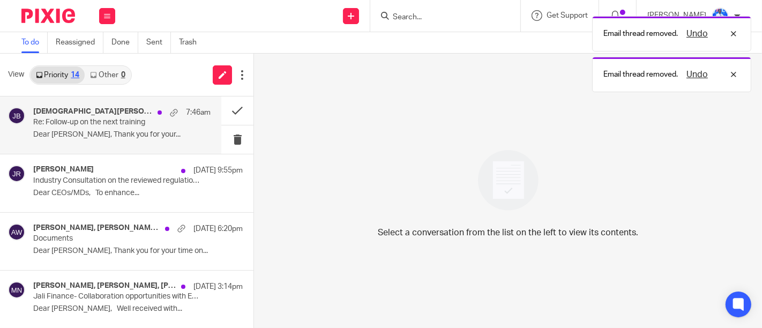
click at [171, 140] on div "[PERSON_NAME], [PERSON_NAME] 7:46am Re: Follow-up on the next training Dear [PE…" at bounding box center [121, 125] width 177 height 36
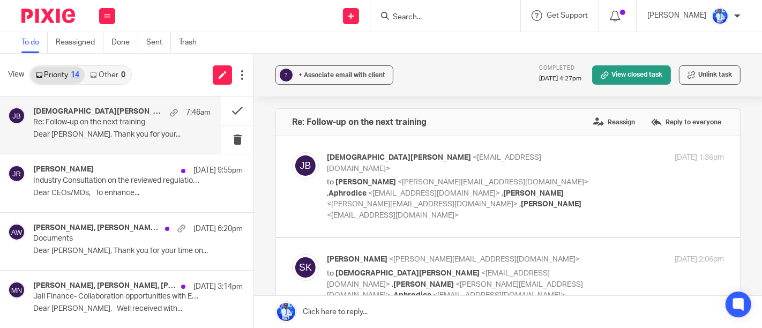
scroll to position [0, 0]
click at [236, 25] on div "Send new email Create task Add client Get Support Contact via email Check our d…" at bounding box center [444, 16] width 636 height 32
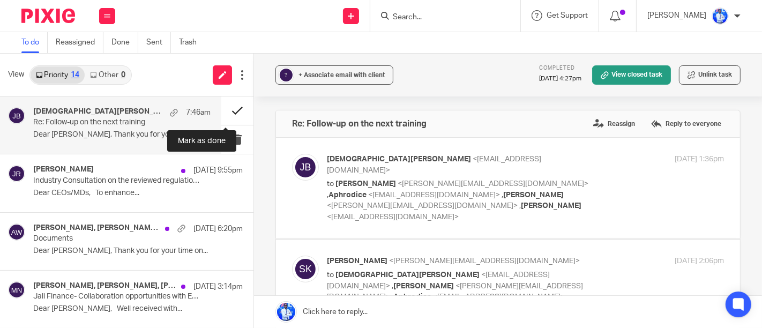
click at [221, 116] on button at bounding box center [237, 110] width 32 height 28
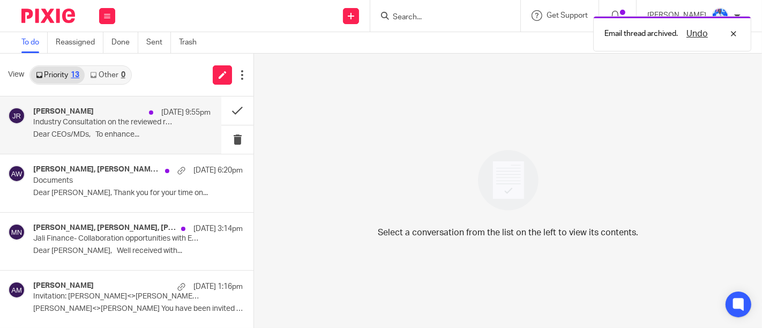
click at [153, 128] on div "[PERSON_NAME] [DATE] 9:55pm Industry Consultation on the reviewed regulation go…" at bounding box center [121, 125] width 177 height 36
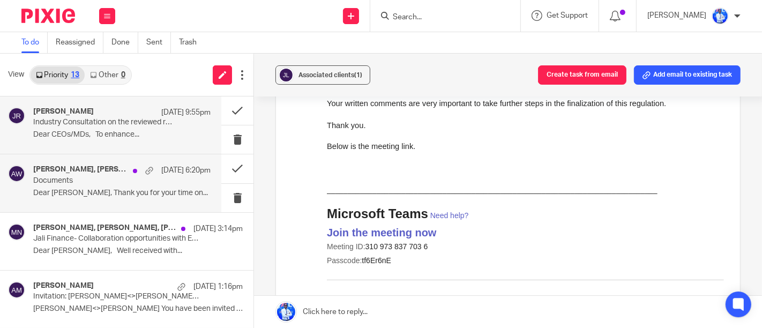
scroll to position [1605, 0]
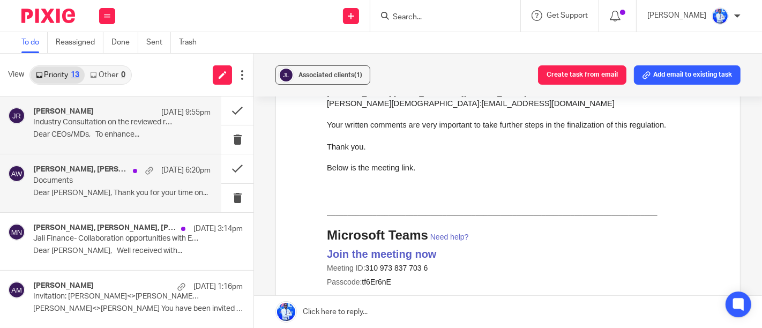
click at [153, 200] on div "[PERSON_NAME], [PERSON_NAME], [PERSON_NAME] IMENA, [PERSON_NAME] [DATE] 6:20pm …" at bounding box center [121, 183] width 177 height 36
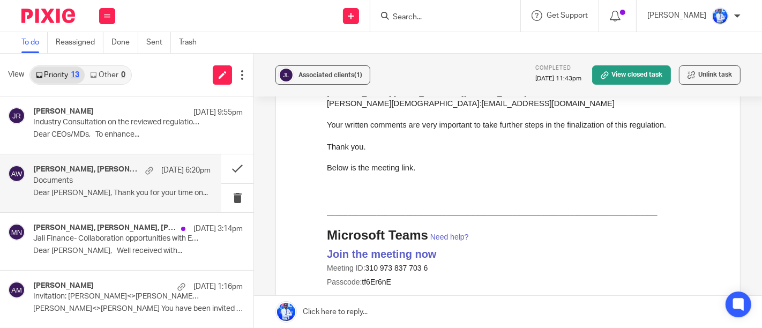
click at [177, 189] on p "Dear [PERSON_NAME], Thank you for your time on..." at bounding box center [121, 193] width 177 height 9
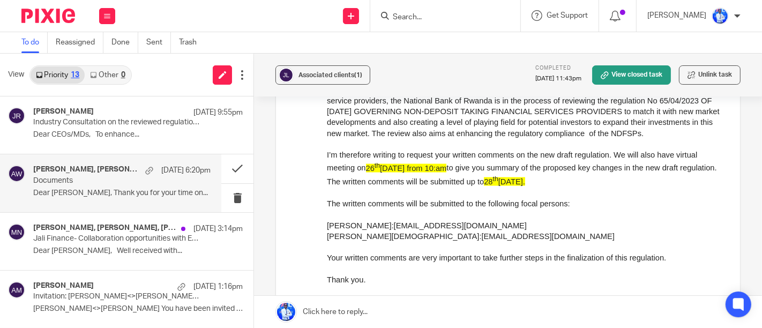
scroll to position [1475, 0]
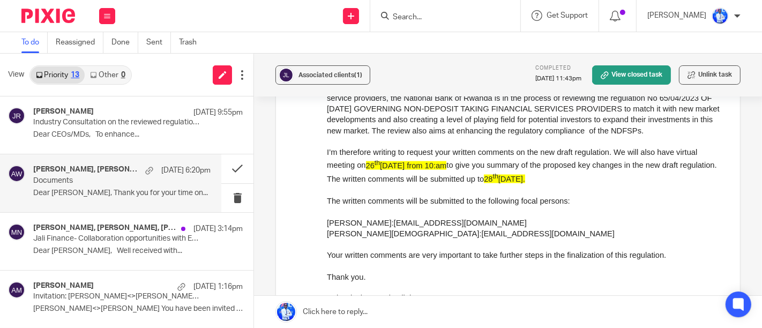
click at [159, 194] on p "Dear [PERSON_NAME], Thank you for your time on..." at bounding box center [121, 193] width 177 height 9
click at [222, 170] on button at bounding box center [237, 168] width 32 height 28
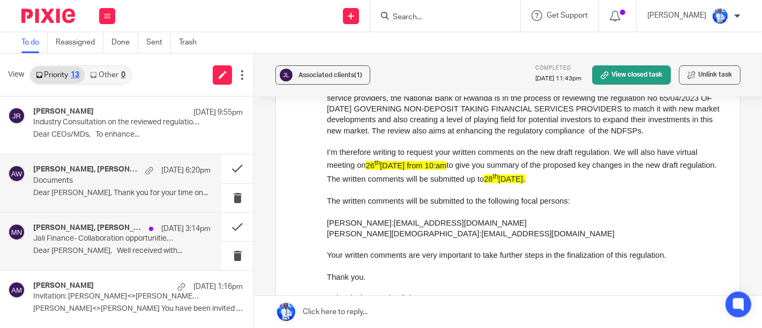
click at [129, 240] on p "Jali Finance- Collaboration opportunities with EADB" at bounding box center [104, 238] width 142 height 9
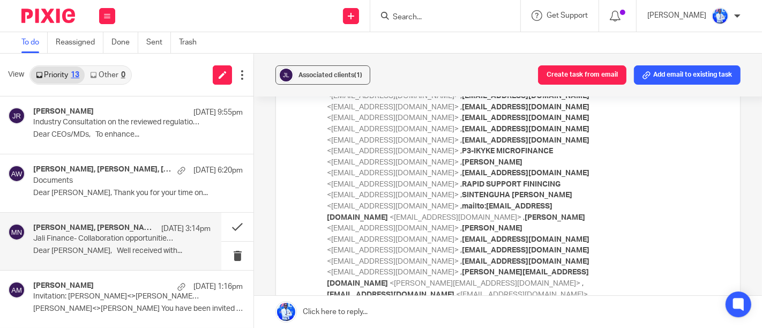
scroll to position [1142, 0]
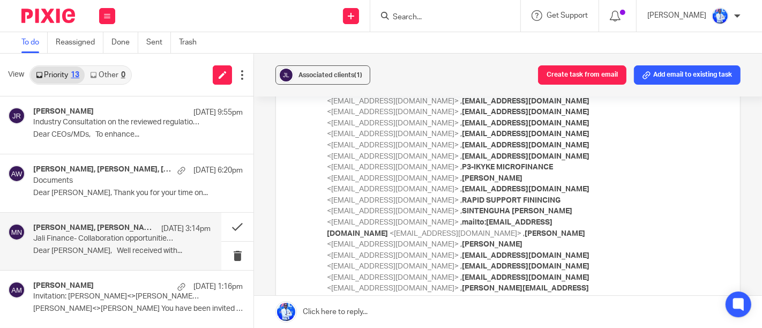
click at [156, 240] on p "Jali Finance- Collaboration opportunities with EADB" at bounding box center [104, 238] width 142 height 9
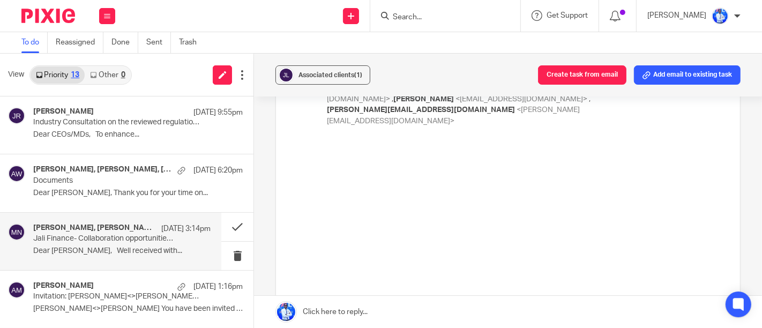
click at [156, 240] on p "Jali Finance- Collaboration opportunities with EADB" at bounding box center [104, 238] width 142 height 9
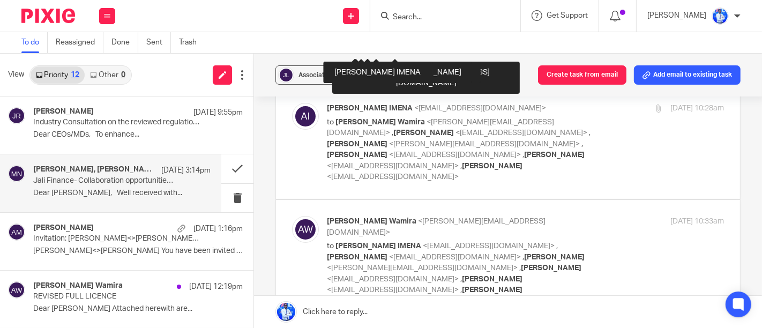
scroll to position [4318, 0]
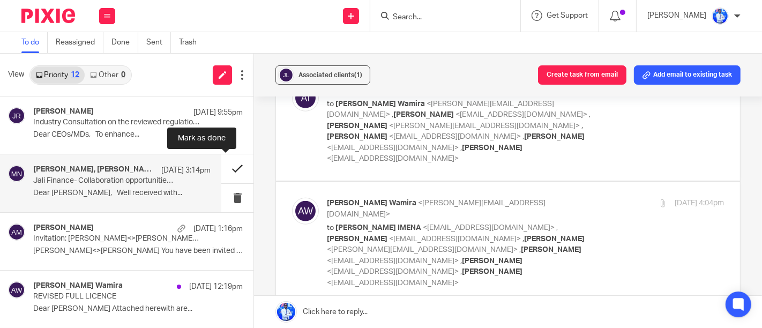
click at [221, 170] on button at bounding box center [237, 168] width 32 height 28
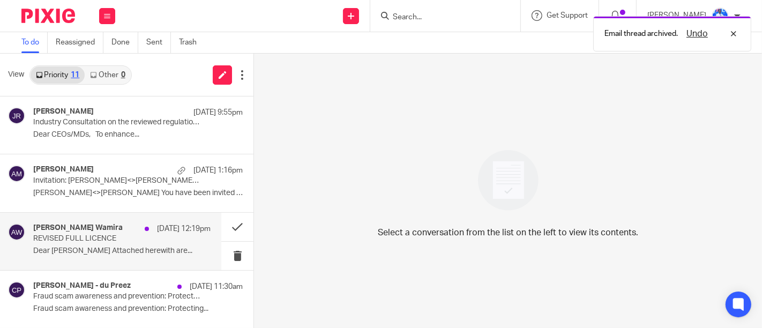
click at [121, 232] on div "Andrew Omondi Wamira 20 Aug 12:19pm" at bounding box center [121, 229] width 177 height 11
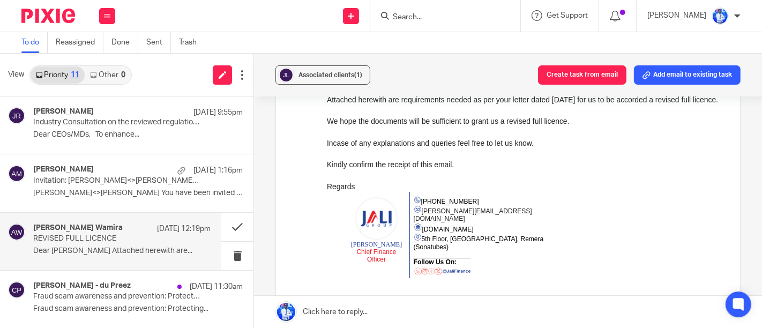
scroll to position [172, 0]
click at [231, 227] on button at bounding box center [237, 227] width 32 height 28
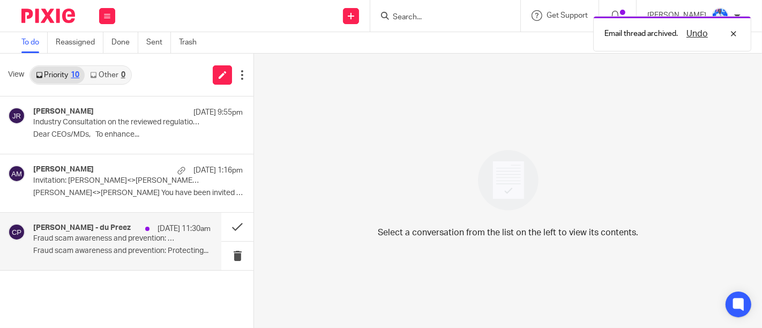
click at [174, 234] on div "Covanni Hohls - du Preez 20 Aug 11:30am Fraud scam awareness and prevention: Pr…" at bounding box center [121, 242] width 177 height 36
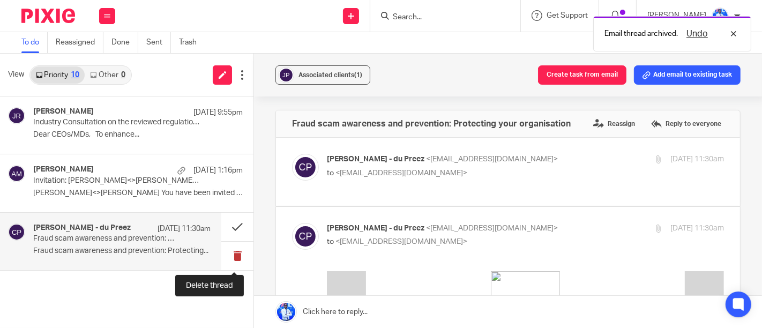
scroll to position [0, 0]
click at [240, 257] on button at bounding box center [237, 256] width 32 height 28
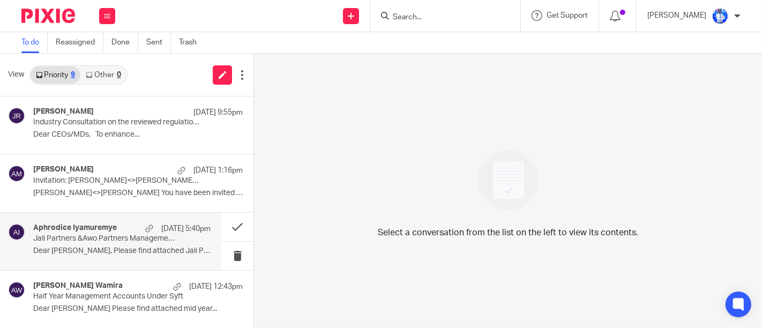
scroll to position [289, 0]
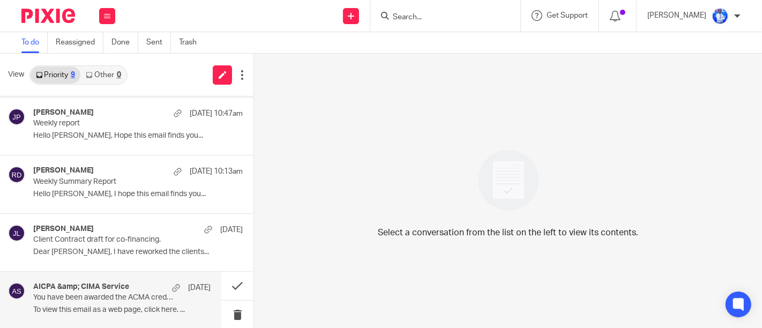
click at [102, 292] on div "AICPA &amp; CIMA Service [DATE]" at bounding box center [121, 287] width 177 height 11
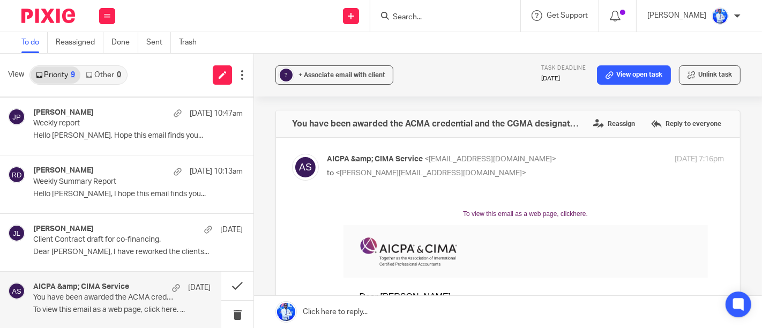
scroll to position [0, 0]
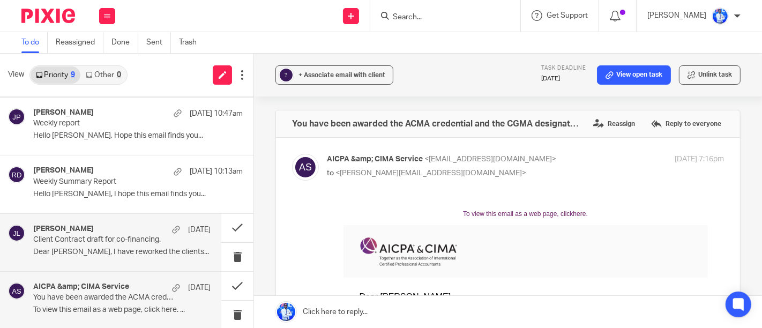
click at [109, 230] on div "[PERSON_NAME] [DATE]" at bounding box center [121, 230] width 177 height 11
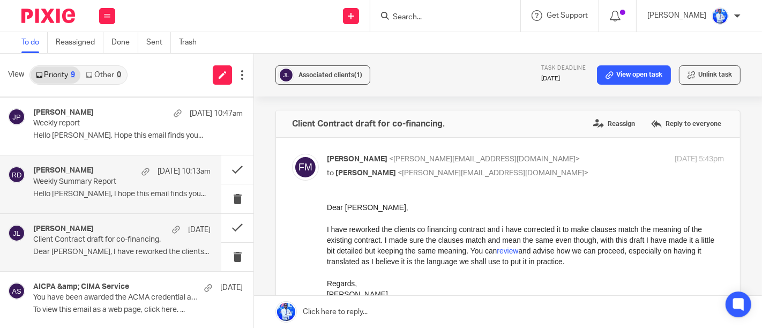
click at [129, 182] on p "Weekly Summary Report" at bounding box center [104, 181] width 142 height 9
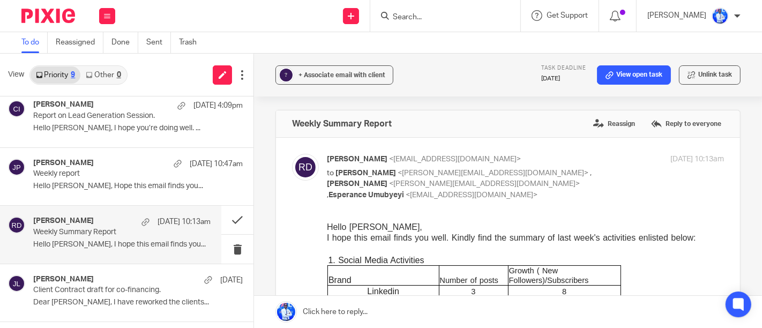
scroll to position [236, 0]
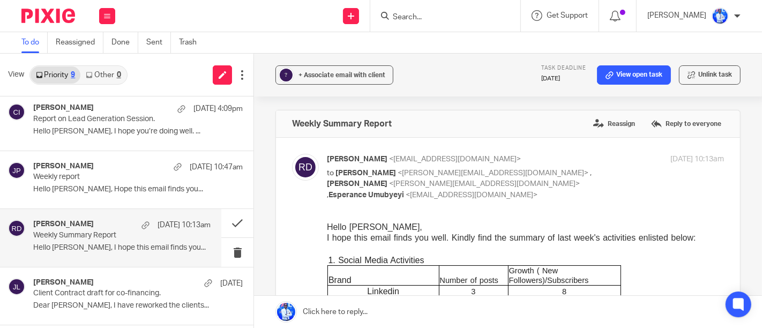
click at [129, 182] on div "[PERSON_NAME] [DATE] 10:47am Weekly report Hello [PERSON_NAME], Hope this email…" at bounding box center [138, 180] width 210 height 36
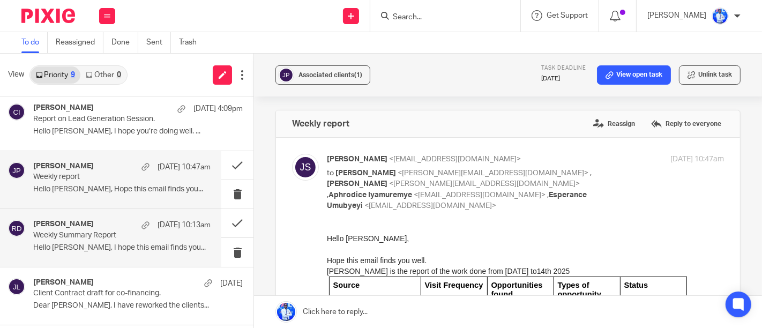
scroll to position [184, 0]
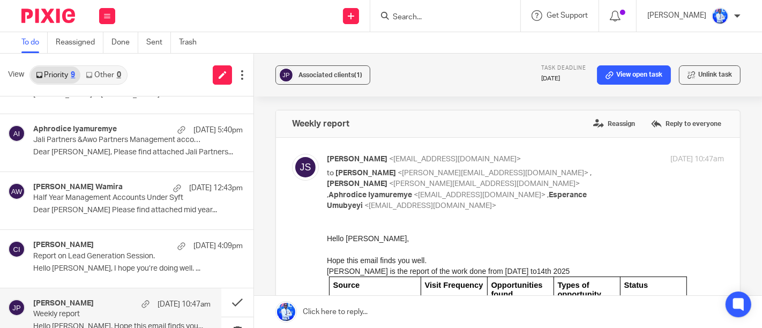
click at [168, 183] on div "[DATE] 12:43pm" at bounding box center [205, 188] width 75 height 11
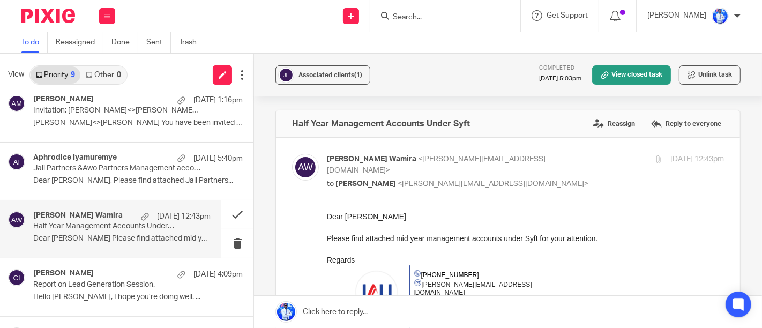
scroll to position [70, 0]
click at [225, 216] on button at bounding box center [237, 215] width 32 height 28
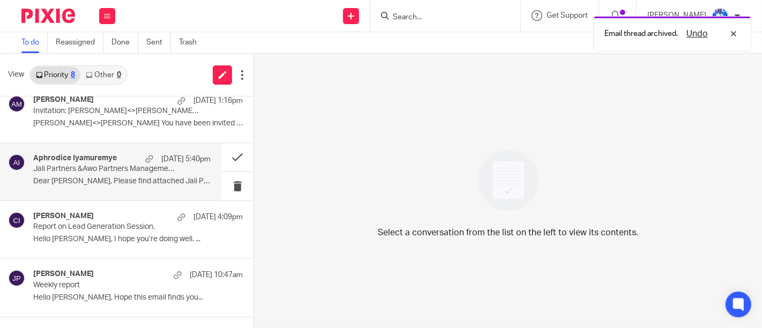
click at [158, 180] on p "Dear [PERSON_NAME], Please find attached Jali Partners..." at bounding box center [121, 181] width 177 height 9
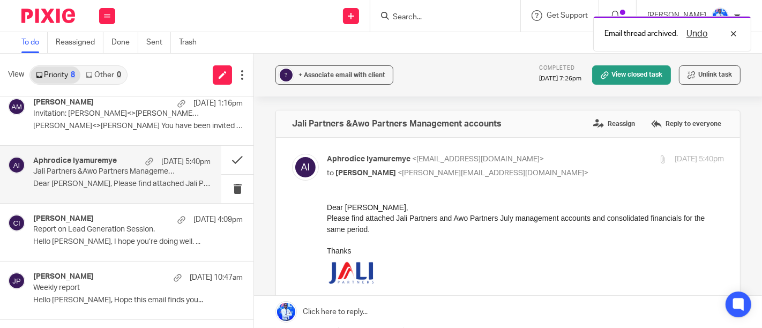
scroll to position [66, 0]
click at [222, 169] on button at bounding box center [237, 160] width 32 height 28
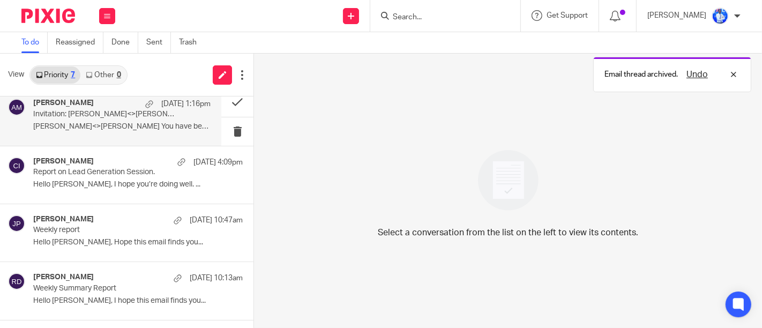
click at [138, 139] on div "Amon Munyaneza 20 Aug 1:16pm Invitation: Amon<>Felix @ Wed Aug 27, 2025 1pm - 2…" at bounding box center [110, 116] width 221 height 57
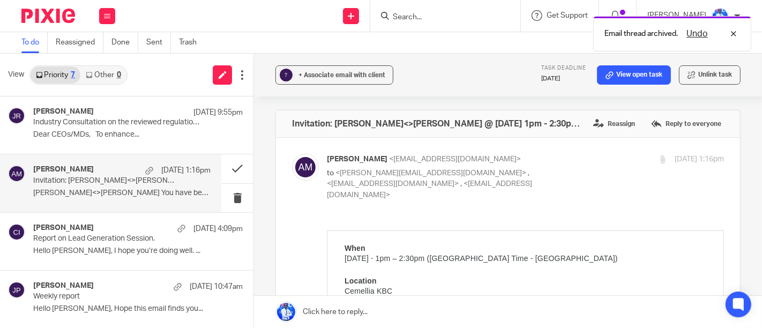
scroll to position [0, 0]
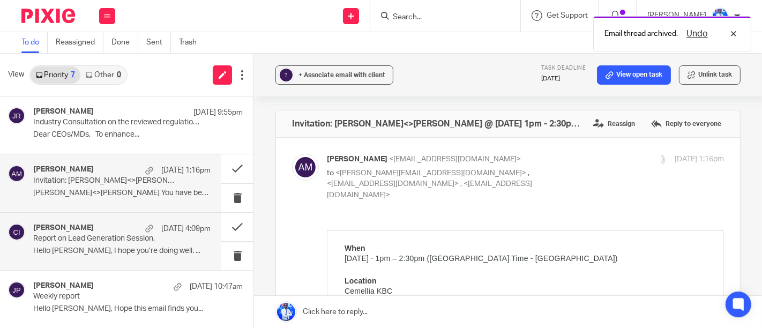
click at [124, 235] on p "Report on Lead Generation Session." at bounding box center [104, 238] width 142 height 9
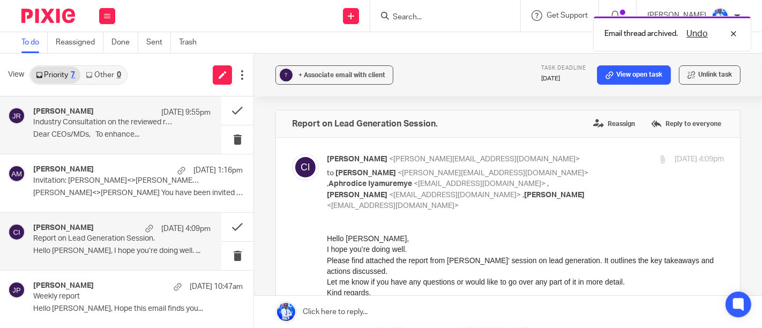
click at [156, 121] on p "Industry Consultation on the reviewed regulation governing Non-deposit Taking F…" at bounding box center [104, 122] width 142 height 9
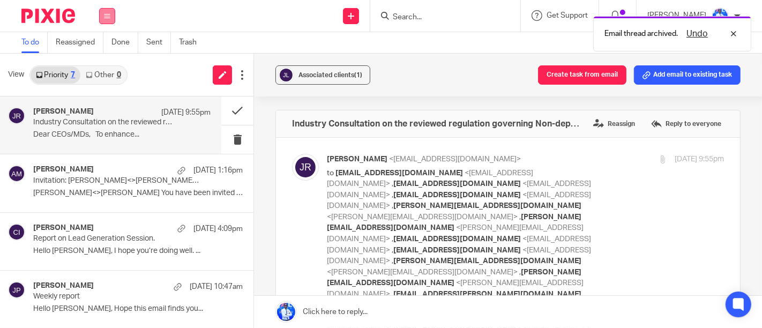
click at [111, 16] on button at bounding box center [107, 16] width 16 height 16
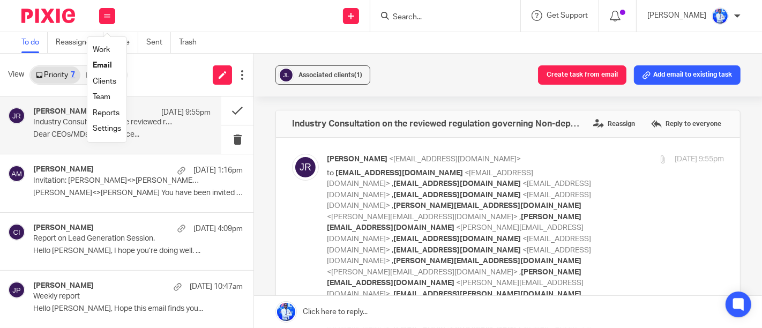
click at [102, 48] on link "Work" at bounding box center [101, 50] width 17 height 8
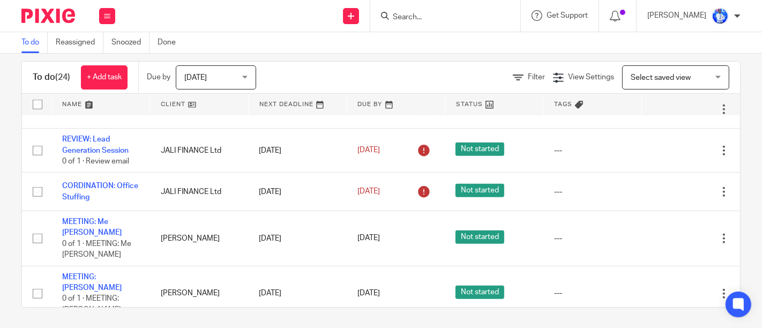
scroll to position [854, 0]
